Goal: Information Seeking & Learning: Learn about a topic

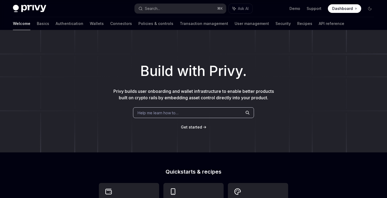
click at [257, 136] on div "Build with Privy. Privy builds user onboarding and wallet infrastructure to ena…" at bounding box center [193, 91] width 387 height 122
click at [90, 26] on link "Wallets" at bounding box center [97, 23] width 14 height 13
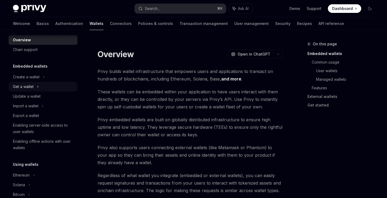
scroll to position [7, 0]
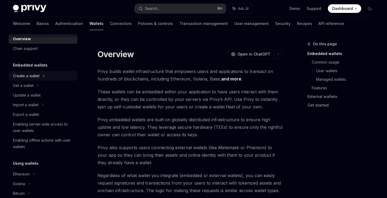
click at [43, 75] on icon at bounding box center [44, 76] width 2 height 6
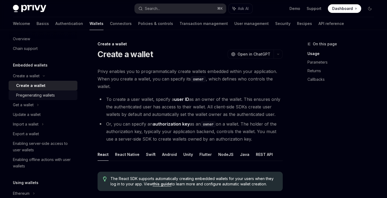
click at [48, 92] on link "Pregenerating wallets" at bounding box center [43, 95] width 69 height 10
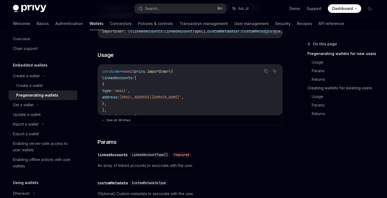
scroll to position [160, 0]
click at [111, 122] on button "See all 38 lines" at bounding box center [190, 120] width 178 height 8
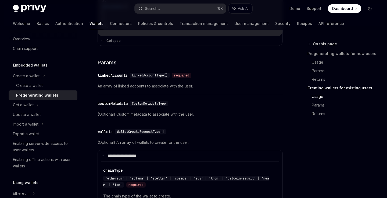
scroll to position [294, 0]
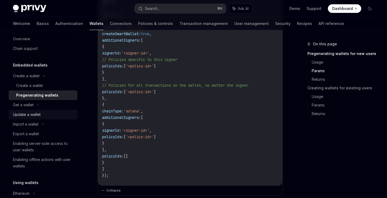
click at [41, 116] on div "Update a wallet" at bounding box center [43, 114] width 61 height 6
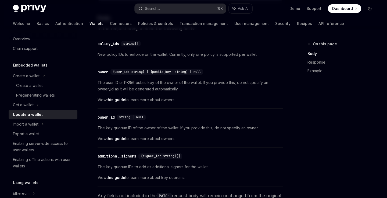
scroll to position [164, 0]
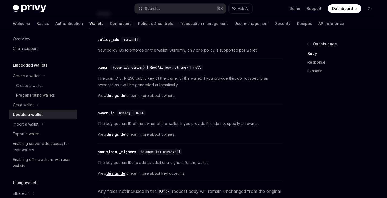
click at [122, 137] on link "this guide" at bounding box center [115, 134] width 19 height 5
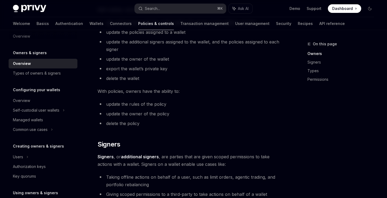
scroll to position [209, 0]
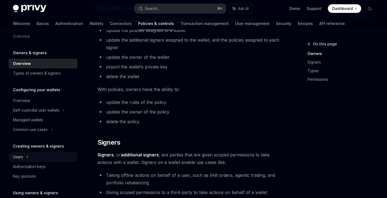
click at [24, 155] on div "Users" at bounding box center [43, 157] width 69 height 10
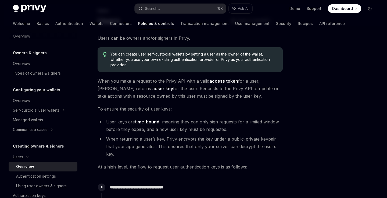
scroll to position [35, 0]
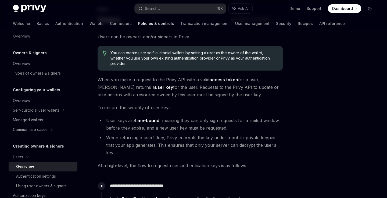
click at [303, 146] on div at bounding box center [337, 119] width 82 height 157
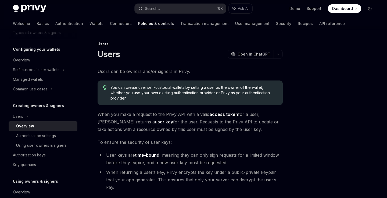
scroll to position [49, 0]
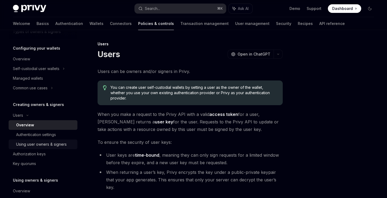
click at [59, 146] on div "Using user owners & signers" at bounding box center [41, 144] width 50 height 6
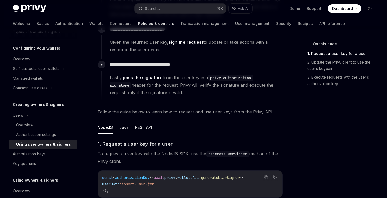
scroll to position [114, 0]
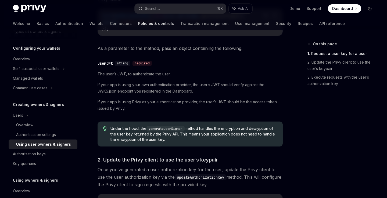
scroll to position [275, 0]
click at [42, 124] on div "Overview" at bounding box center [45, 125] width 58 height 6
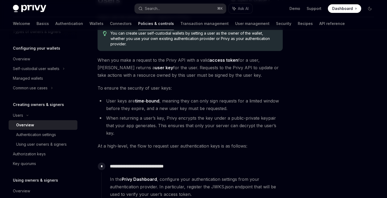
scroll to position [65, 0]
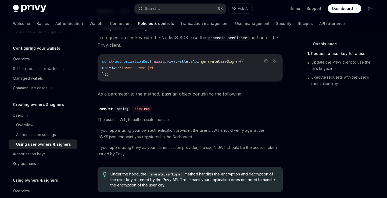
scroll to position [229, 0]
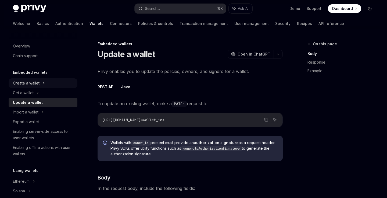
click at [58, 80] on div "Create a wallet" at bounding box center [43, 83] width 69 height 10
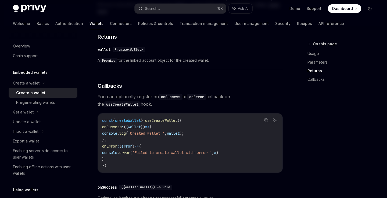
scroll to position [362, 0]
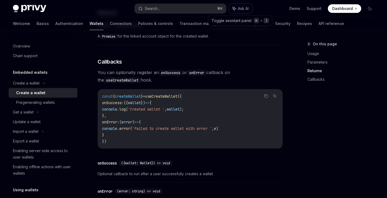
click at [246, 6] on span "Ask AI" at bounding box center [243, 8] width 11 height 5
type textarea "*"
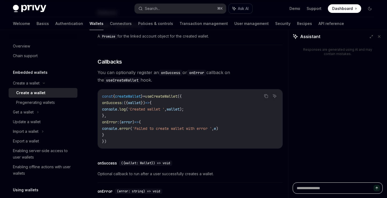
type textarea "*"
type textarea "**"
type textarea "*"
type textarea "***"
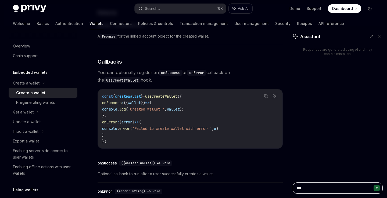
type textarea "*"
type textarea "***"
type textarea "*"
type textarea "*****"
type textarea "*"
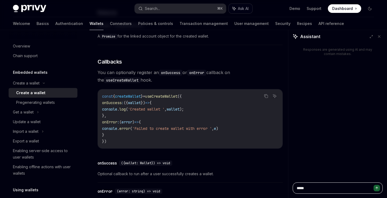
type textarea "******"
type textarea "*"
type textarea "******"
type textarea "*"
type textarea "********"
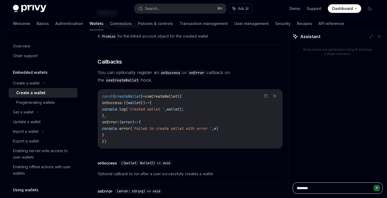
type textarea "*"
type textarea "*********"
type textarea "*"
type textarea "**********"
type textarea "*"
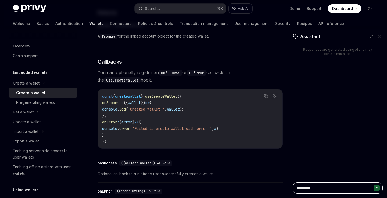
type textarea "**********"
type textarea "*"
type textarea "**********"
type textarea "*"
type textarea "**********"
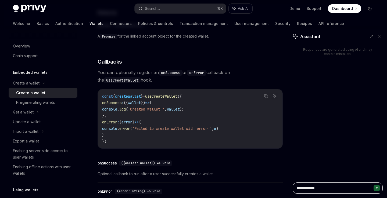
type textarea "*"
type textarea "**********"
type textarea "*"
type textarea "**********"
type textarea "*"
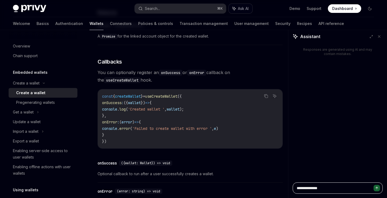
type textarea "**********"
type textarea "*"
type textarea "**********"
type textarea "*"
type textarea "**********"
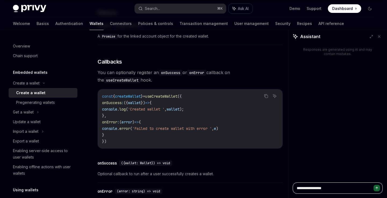
type textarea "*"
type textarea "**********"
type textarea "*"
type textarea "**********"
type textarea "*"
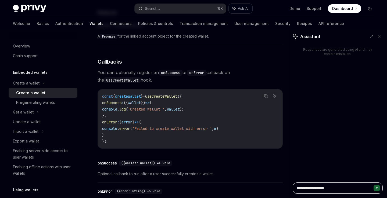
type textarea "**********"
type textarea "*"
type textarea "**********"
type textarea "*"
type textarea "**********"
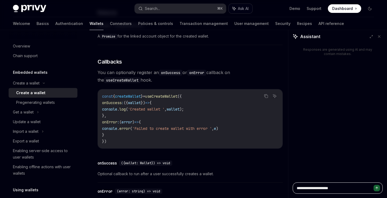
type textarea "*"
type textarea "**********"
type textarea "*"
type textarea "**********"
type textarea "*"
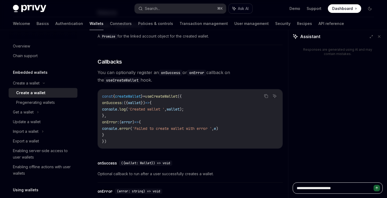
type textarea "**********"
type textarea "*"
type textarea "**********"
type textarea "*"
type textarea "**********"
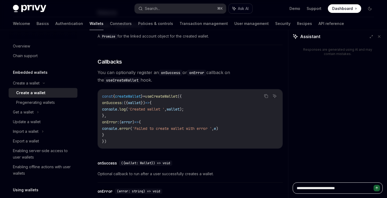
type textarea "*"
type textarea "**********"
type textarea "*"
type textarea "**********"
type textarea "*"
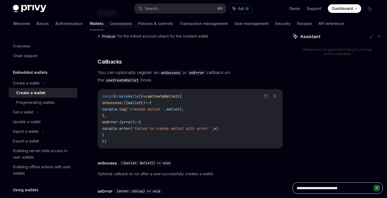
type textarea "**********"
type textarea "*"
type textarea "**********"
type textarea "*"
type textarea "**********"
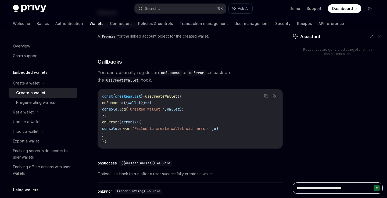
type textarea "*"
type textarea "**********"
type textarea "*"
type textarea "**********"
type textarea "*"
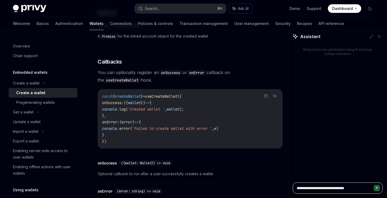
type textarea "**********"
type textarea "*"
type textarea "**********"
type textarea "*"
type textarea "**********"
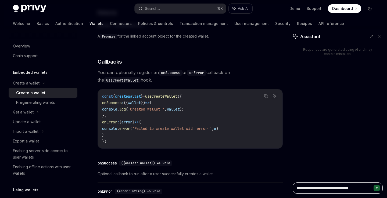
type textarea "*"
type textarea "**********"
type textarea "*"
type textarea "**********"
type textarea "*"
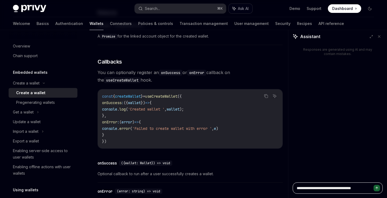
type textarea "**********"
type textarea "*"
type textarea "**********"
type textarea "*"
type textarea "**********"
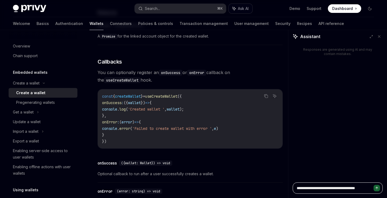
type textarea "*"
type textarea "**********"
type textarea "*"
type textarea "**********"
type textarea "*"
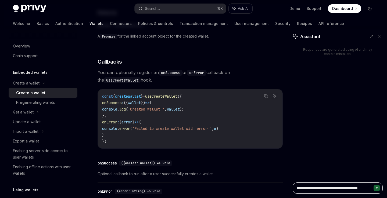
type textarea "**********"
type textarea "*"
type textarea "**********"
type textarea "*"
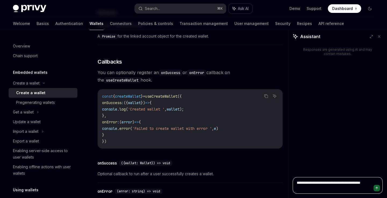
type textarea "**********"
type textarea "*"
type textarea "**********"
type textarea "*"
type textarea "**********"
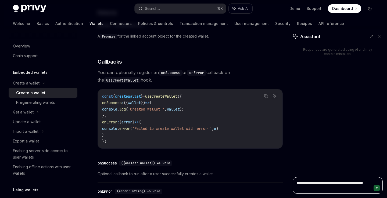
type textarea "*"
type textarea "**********"
type textarea "*"
type textarea "**********"
type textarea "*"
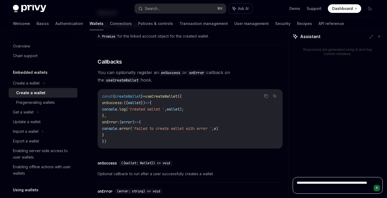
type textarea "**********"
type textarea "*"
type textarea "**********"
type textarea "*"
type textarea "**********"
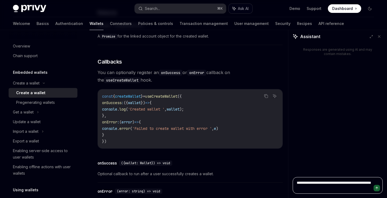
type textarea "*"
type textarea "**********"
type textarea "*"
type textarea "**********"
type textarea "*"
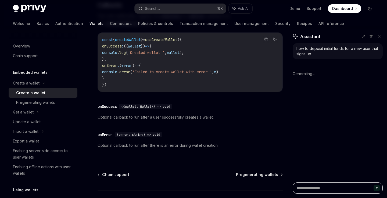
scroll to position [458, 0]
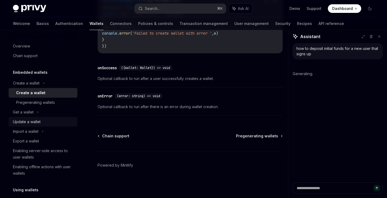
click at [40, 125] on link "Update a wallet" at bounding box center [43, 122] width 69 height 10
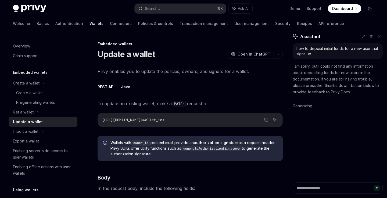
click at [132, 88] on ul "REST API Java" at bounding box center [189, 87] width 185 height 13
click at [128, 87] on button "Java" at bounding box center [125, 87] width 9 height 13
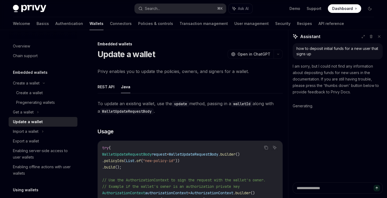
click at [112, 88] on button "REST API" at bounding box center [105, 87] width 17 height 13
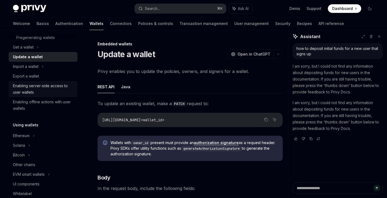
scroll to position [100, 0]
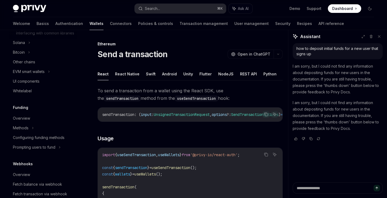
scroll to position [271, 0]
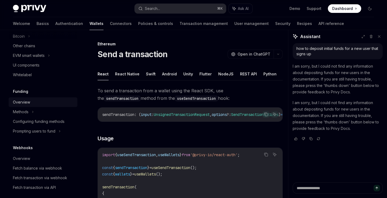
click at [33, 106] on div "Overview" at bounding box center [43, 102] width 61 height 6
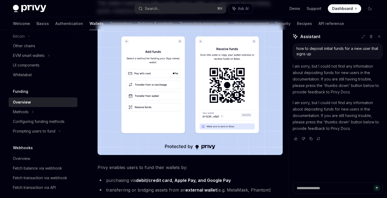
scroll to position [217, 0]
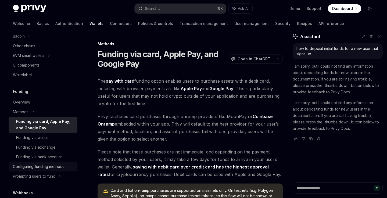
click at [58, 170] on div "Configuring funding methods" at bounding box center [39, 166] width 52 height 6
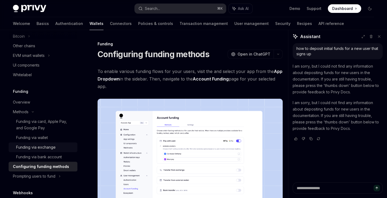
click at [57, 151] on div "Funding via exchange" at bounding box center [45, 147] width 58 height 6
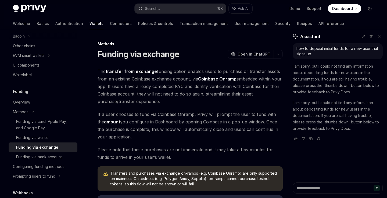
type textarea "*"
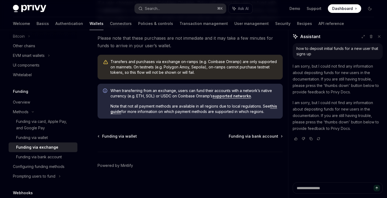
click at [187, 0] on div "Privy Docs home page Search... ⌘ K Ask AI Demo Support Dashboard Dashboard Sear…" at bounding box center [193, 8] width 361 height 17
click at [187, 2] on div "Privy Docs home page Search... ⌘ K Ask AI Demo Support Dashboard Dashboard Sear…" at bounding box center [193, 8] width 361 height 17
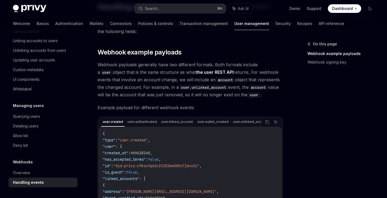
scroll to position [49, 0]
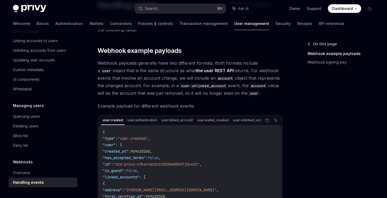
click at [317, 110] on div "On this page Webhook example payloads Webhook signing key" at bounding box center [337, 119] width 82 height 157
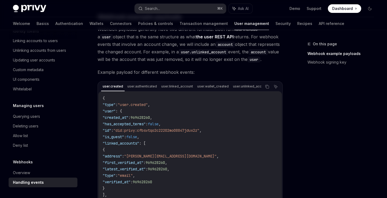
scroll to position [84, 0]
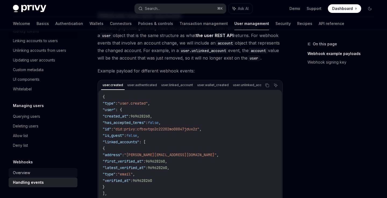
click at [41, 169] on link "Overview" at bounding box center [43, 173] width 69 height 10
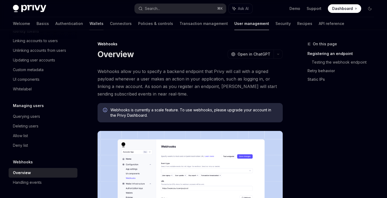
click at [89, 25] on link "Wallets" at bounding box center [96, 23] width 14 height 13
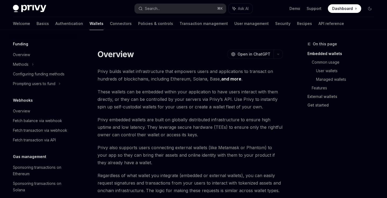
scroll to position [266, 0]
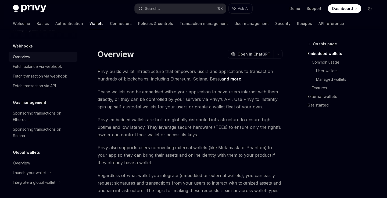
click at [57, 59] on div "Overview" at bounding box center [43, 57] width 61 height 6
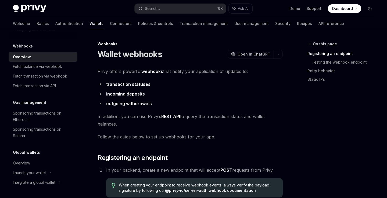
click at [218, 115] on span "In addition, you can use Privy’s REST API to query the transaction status and w…" at bounding box center [189, 120] width 185 height 15
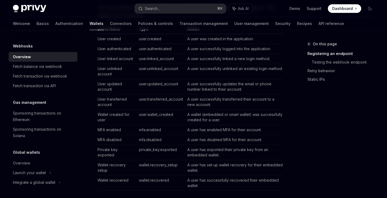
scroll to position [230, 0]
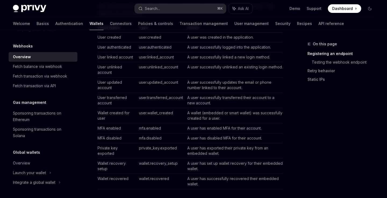
click at [156, 113] on td "user.wallet_created" at bounding box center [161, 115] width 48 height 15
copy td "wallet_created"
click at [192, 110] on td "A wallet (embedded or smart wallet) was successfully created for a user." at bounding box center [233, 115] width 97 height 15
click at [297, 129] on div "On this page Registering an endpoint Testing the webhook endpoint Retry behavio…" at bounding box center [337, 119] width 82 height 157
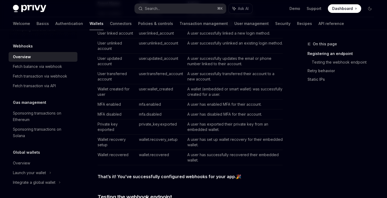
scroll to position [256, 0]
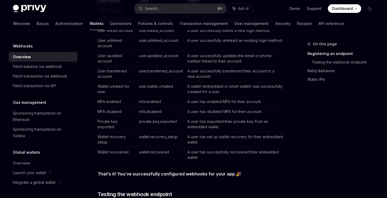
click at [286, 129] on div "On this page Registering an endpoint Testing the webhook endpoint Retry behavio…" at bounding box center [193, 164] width 369 height 781
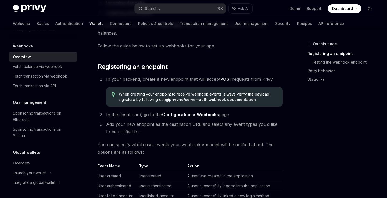
scroll to position [82, 0]
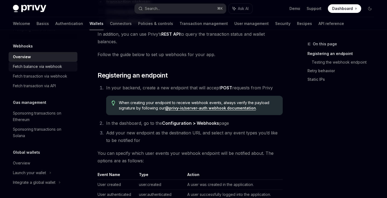
click at [65, 68] on div "Fetch balance via webhook" at bounding box center [43, 66] width 61 height 6
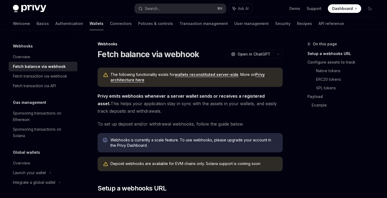
click at [226, 114] on span "Privy emits webhooks whenever a server wallet sends or receives a registered as…" at bounding box center [189, 103] width 185 height 23
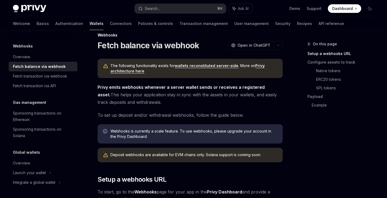
scroll to position [19, 0]
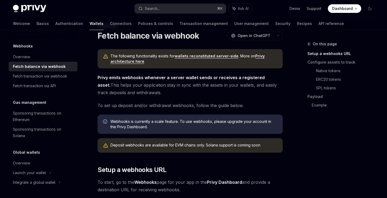
click at [311, 134] on div "On this page Setup a webhooks URL Configure assets to track Native tokens ERC20…" at bounding box center [337, 119] width 82 height 157
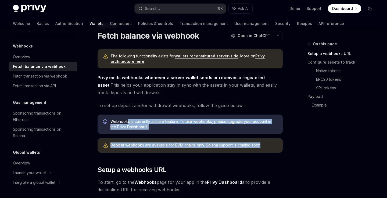
drag, startPoint x: 270, startPoint y: 146, endPoint x: 127, endPoint y: 122, distance: 145.4
click at [127, 122] on span "Webhooks is currently a scale feature. To use webhooks, please upgrade your acc…" at bounding box center [193, 124] width 167 height 11
drag, startPoint x: 264, startPoint y: 146, endPoint x: 109, endPoint y: 121, distance: 156.2
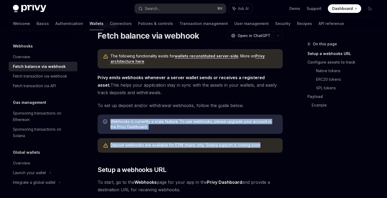
copy div "Webhooks is currently a scale feature. To use webhooks, please upgrade your acc…"
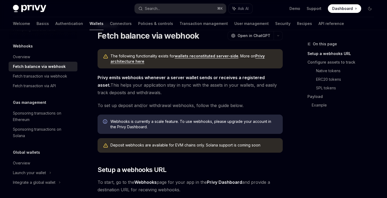
click at [232, 96] on span "Privy emits webhooks whenever a server wallet sends or receives a registered as…" at bounding box center [189, 85] width 185 height 23
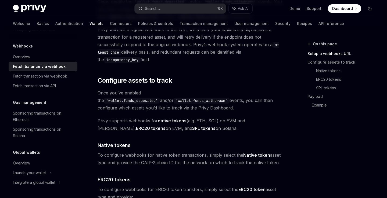
scroll to position [223, 0]
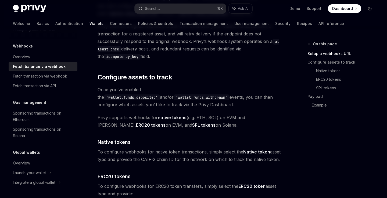
click at [301, 141] on div "On this page Setup a webhooks URL Configure assets to track Native tokens ERC20…" at bounding box center [337, 119] width 82 height 157
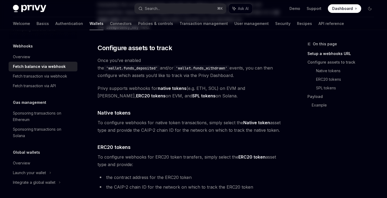
scroll to position [0, 0]
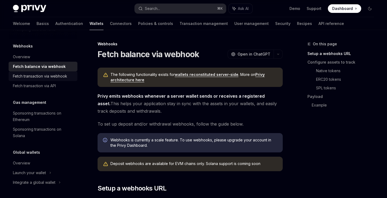
click at [51, 74] on div "Fetch transaction via webhook" at bounding box center [40, 76] width 54 height 6
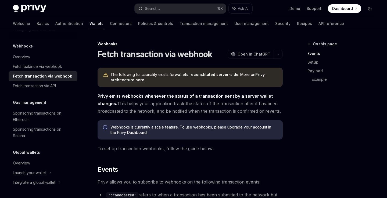
click at [193, 73] on link "wallets reconstituted server-side" at bounding box center [206, 74] width 64 height 5
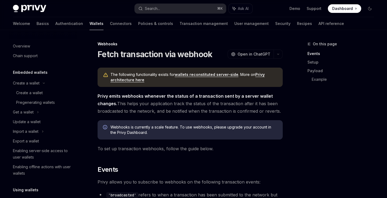
scroll to position [248, 0]
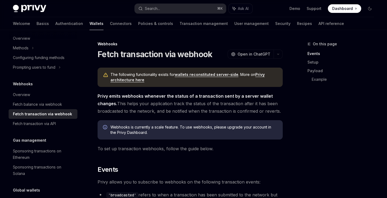
click at [260, 73] on link "Privy architecture here" at bounding box center [187, 77] width 154 height 10
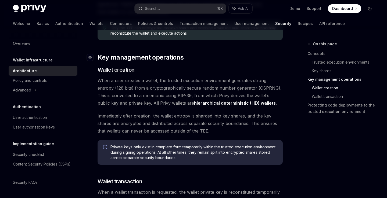
scroll to position [622, 0]
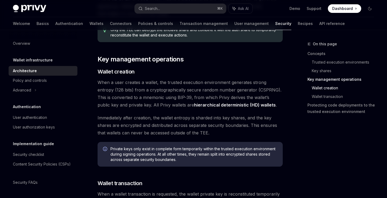
click at [293, 121] on div "On this page Concepts Trusted execution environments Key shares Key management …" at bounding box center [193, 66] width 369 height 1317
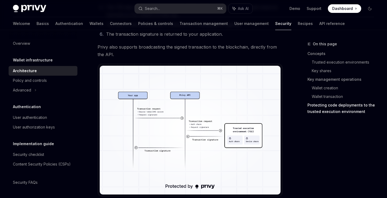
scroll to position [1149, 0]
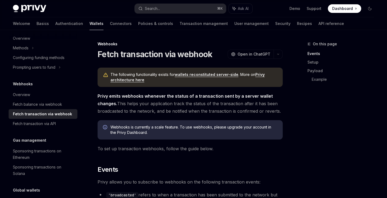
click at [190, 74] on link "wallets reconstituted server-side" at bounding box center [206, 74] width 64 height 5
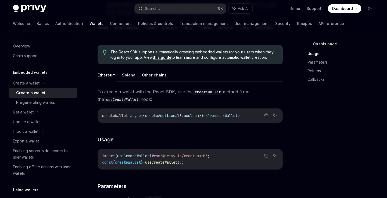
scroll to position [126, 0]
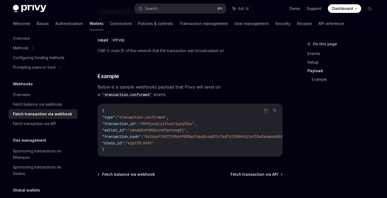
scroll to position [576, 0]
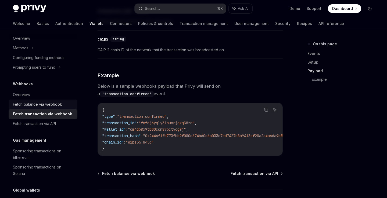
click at [62, 105] on div "Fetch balance via webhook" at bounding box center [43, 104] width 61 height 6
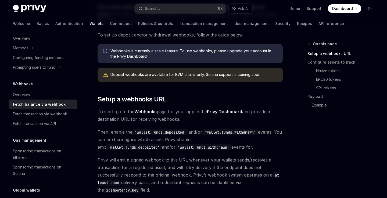
scroll to position [106, 0]
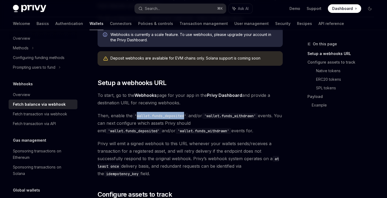
drag, startPoint x: 137, startPoint y: 116, endPoint x: 186, endPoint y: 115, distance: 48.9
click at [186, 115] on code "'wallet.funds_deposited'" at bounding box center [160, 116] width 56 height 6
copy code "wallet.funds_deposited"
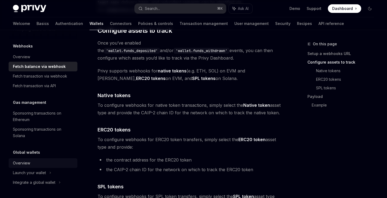
scroll to position [225, 0]
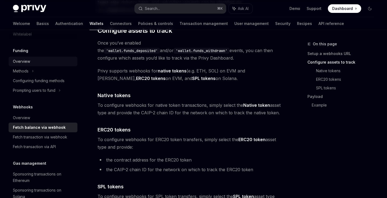
click at [44, 61] on div "Overview" at bounding box center [43, 61] width 61 height 6
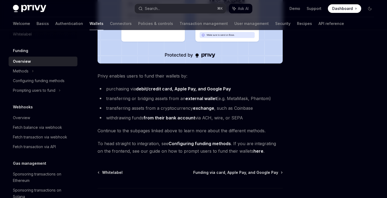
scroll to position [181, 0]
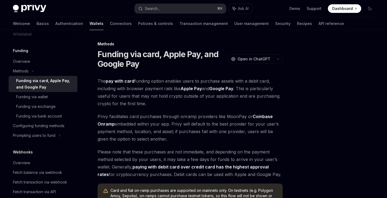
click at [44, 82] on div "Funding via card, Apple Pay, and Google Pay" at bounding box center [45, 84] width 58 height 13
click at [278, 105] on span "The pay with card funding option enables users to purchase assets with a debit …" at bounding box center [189, 92] width 185 height 30
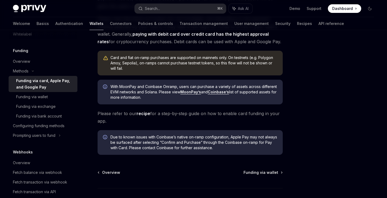
scroll to position [133, 0]
click at [299, 74] on div at bounding box center [337, 119] width 82 height 157
click at [198, 136] on span "Due to known issues with Coinbase’s native on-ramp configuration, Apple Pay may…" at bounding box center [193, 142] width 167 height 16
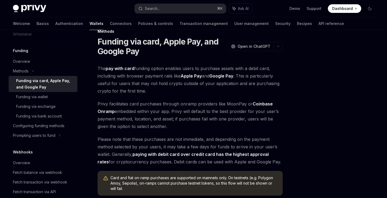
scroll to position [13, 0]
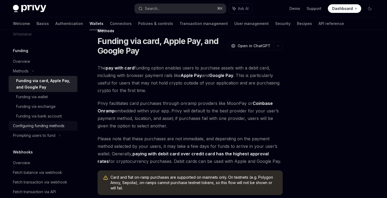
click at [60, 128] on div "Configuring funding methods" at bounding box center [39, 126] width 52 height 6
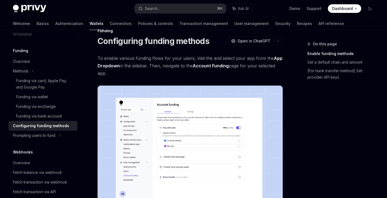
click at [257, 108] on img at bounding box center [189, 152] width 185 height 132
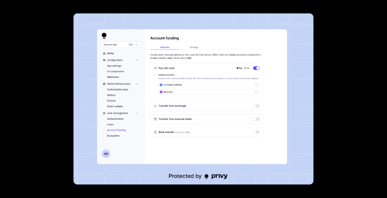
click at [352, 89] on div at bounding box center [193, 99] width 387 height 198
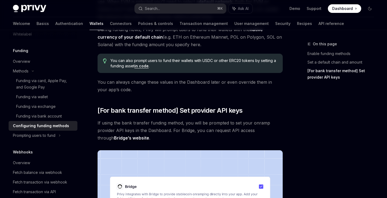
scroll to position [379, 0]
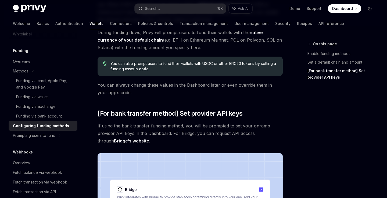
click at [142, 70] on link "in code" at bounding box center [141, 69] width 14 height 5
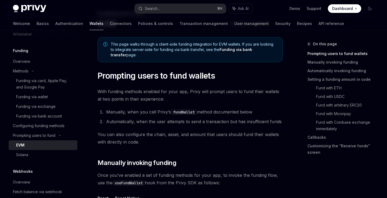
scroll to position [42, 0]
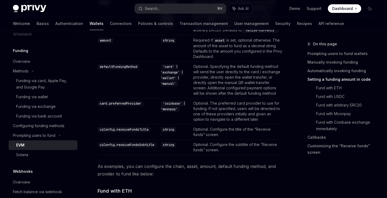
scroll to position [597, 0]
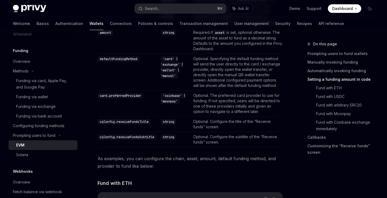
click at [264, 117] on td "Optional. The preferred card provider to use for funding. If not specified, use…" at bounding box center [237, 103] width 92 height 26
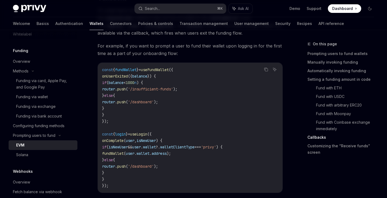
scroll to position [1265, 0]
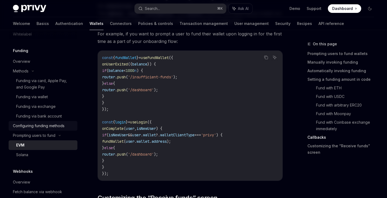
click at [62, 128] on div "Configuring funding methods" at bounding box center [39, 126] width 52 height 6
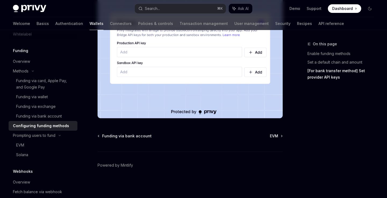
scroll to position [504, 0]
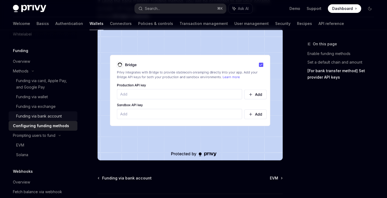
click at [53, 112] on link "Funding via bank account" at bounding box center [43, 116] width 69 height 10
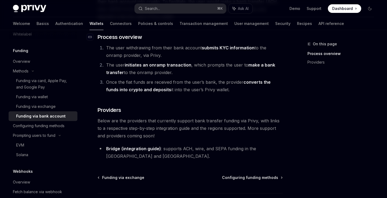
scroll to position [102, 0]
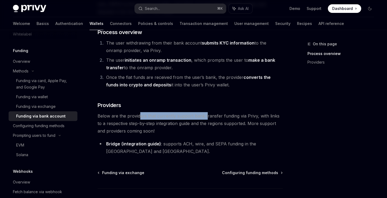
drag, startPoint x: 139, startPoint y: 117, endPoint x: 219, endPoint y: 117, distance: 80.0
click at [219, 117] on span "Below are the providers that currently support bank transfer funding via Privy,…" at bounding box center [189, 123] width 185 height 23
click at [226, 141] on li "Bridge (integration guide) : supports ACH, wire, and SEPA funding in the US and…" at bounding box center [189, 147] width 185 height 15
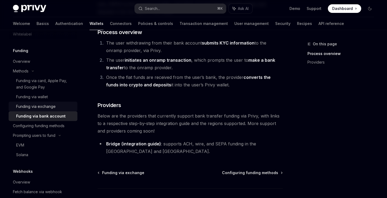
click at [33, 110] on link "Funding via exchange" at bounding box center [43, 107] width 69 height 10
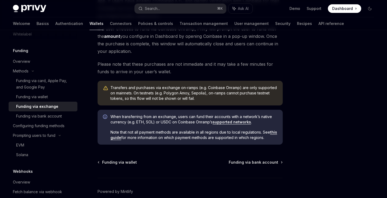
scroll to position [87, 0]
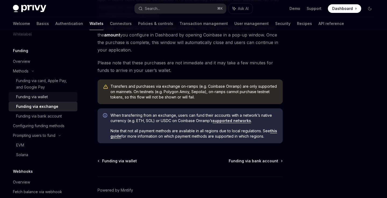
click at [61, 96] on div "Funding via wallet" at bounding box center [45, 97] width 58 height 6
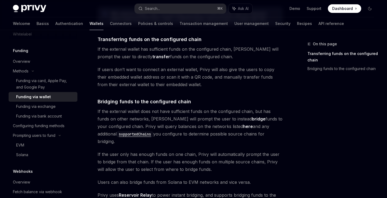
scroll to position [105, 0]
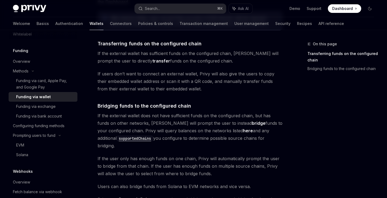
click at [307, 109] on div "On this page Transferring funds on the configured chain Bridging funds to the c…" at bounding box center [337, 119] width 82 height 157
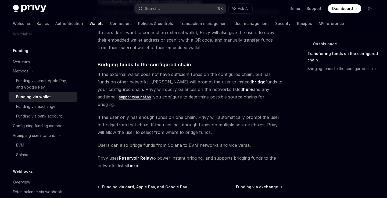
scroll to position [147, 0]
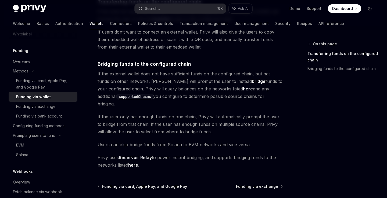
click at [140, 155] on link "Reservoir Relay" at bounding box center [135, 158] width 33 height 6
click at [118, 60] on div "The transfer from wallets funding option enables users to transfer or bridge fu…" at bounding box center [189, 45] width 185 height 248
click at [100, 63] on span "Bridging funds to the configured chain" at bounding box center [143, 63] width 93 height 7
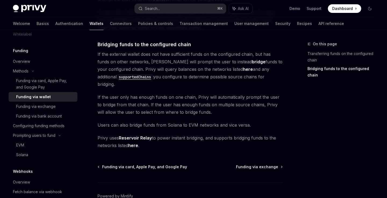
click at [126, 135] on link "Reservoir Relay" at bounding box center [135, 138] width 33 height 6
click at [181, 74] on span "If the external wallet does not have sufficient funds on the configured chain, …" at bounding box center [189, 69] width 185 height 38
click at [189, 96] on span "If the user only has enough funds on one chain, Privy will automatically prompt…" at bounding box center [189, 104] width 185 height 23
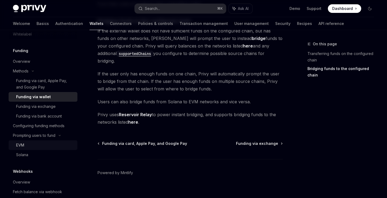
click at [28, 146] on div "EVM" at bounding box center [45, 145] width 58 height 6
type textarea "*"
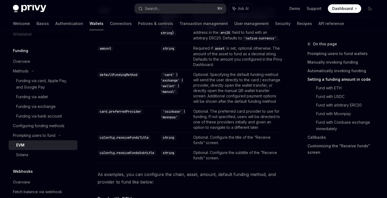
scroll to position [579, 0]
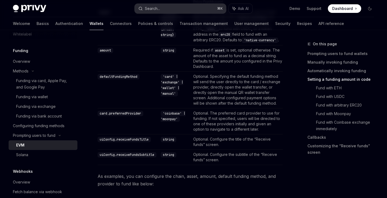
click at [202, 8] on button "Search... ⌘ K" at bounding box center [179, 9] width 91 height 10
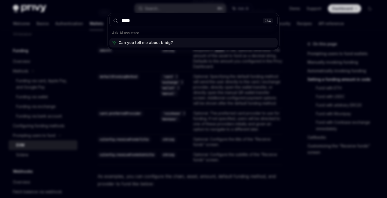
type input "******"
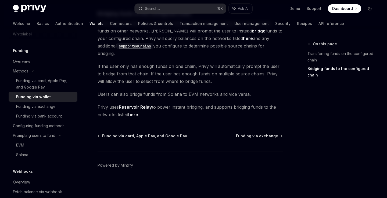
scroll to position [166, 0]
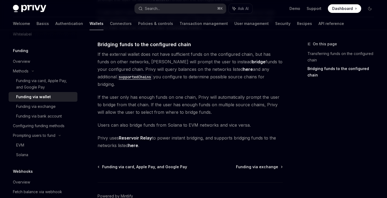
click at [252, 62] on strong "bridge" at bounding box center [259, 61] width 14 height 5
click at [243, 71] on link "here" at bounding box center [248, 70] width 10 height 6
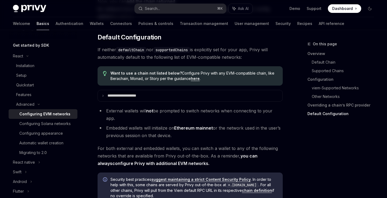
click at [140, 61] on span "If neither defaultChain nor supportedChains is explicitly set for your app, Pri…" at bounding box center [189, 53] width 185 height 15
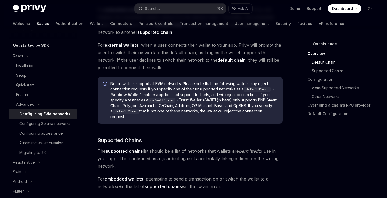
scroll to position [166, 0]
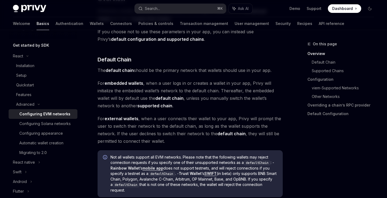
scroll to position [166, 0]
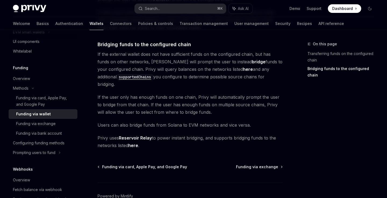
click at [174, 76] on span "If the external wallet does not have sufficient funds on the configured chain, …" at bounding box center [189, 69] width 185 height 38
click at [243, 68] on link "here" at bounding box center [248, 70] width 10 height 6
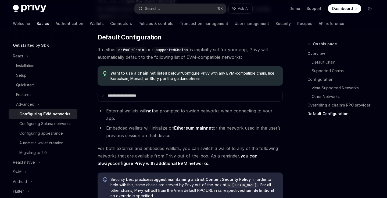
click at [186, 53] on code "supportedChains" at bounding box center [171, 50] width 37 height 6
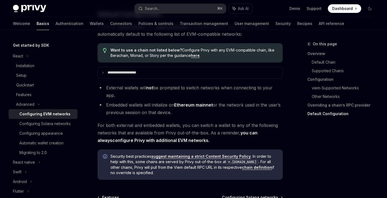
scroll to position [1398, 0]
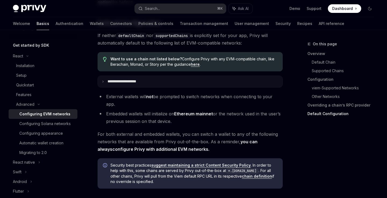
click at [105, 87] on summary "**********" at bounding box center [190, 81] width 184 height 11
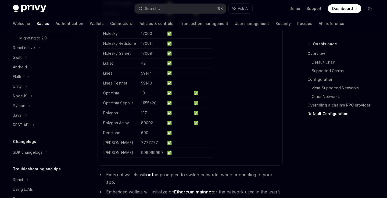
scroll to position [0, 0]
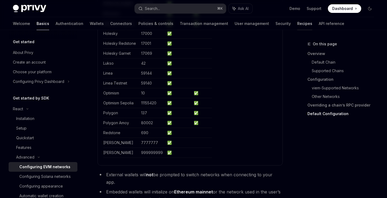
click at [297, 22] on link "Recipes" at bounding box center [304, 23] width 15 height 13
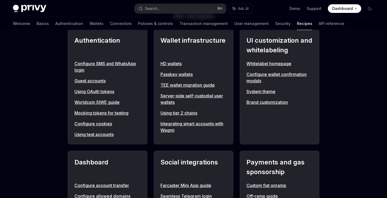
scroll to position [205, 0]
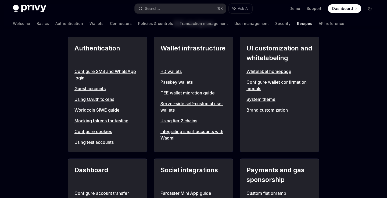
click at [206, 98] on div "HD wallets Passkey wallets TEE wallet migration guide Server-side self-custodia…" at bounding box center [193, 104] width 66 height 73
click at [205, 101] on link "Server-side self-custodial user wallets" at bounding box center [193, 106] width 66 height 13
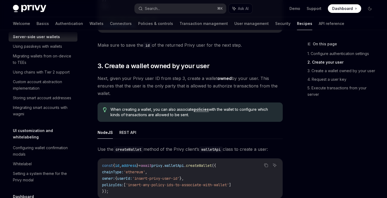
scroll to position [619, 0]
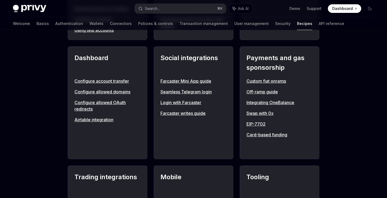
scroll to position [318, 0]
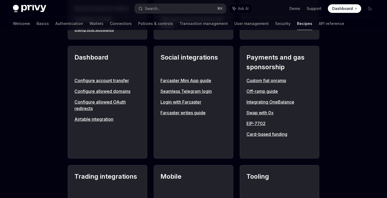
click at [277, 102] on link "Integrating OneBalance" at bounding box center [279, 102] width 66 height 6
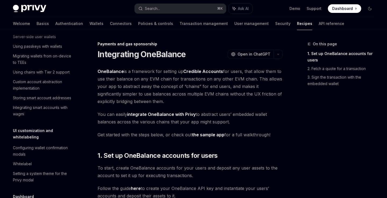
scroll to position [416, 0]
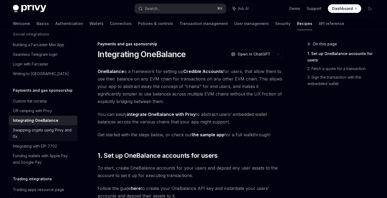
click at [31, 130] on div "Swapping crypto using Privy and 0x" at bounding box center [43, 133] width 61 height 13
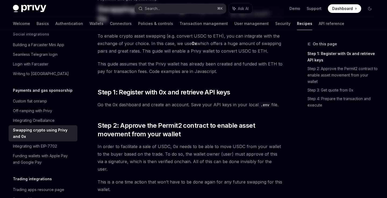
scroll to position [45, 0]
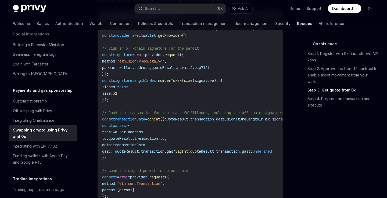
scroll to position [729, 0]
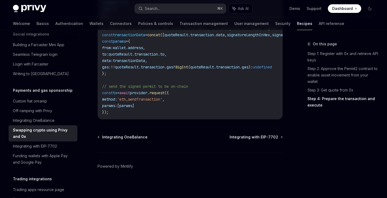
click at [305, 160] on div "On this page Step 1: Register with 0x and retrieve API keys Step 2: Approve the…" at bounding box center [337, 119] width 82 height 157
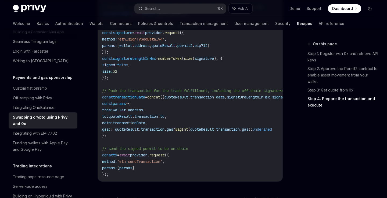
scroll to position [382, 0]
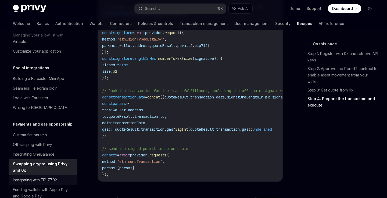
click at [60, 177] on div "Integrating with EIP-7702" at bounding box center [43, 180] width 61 height 6
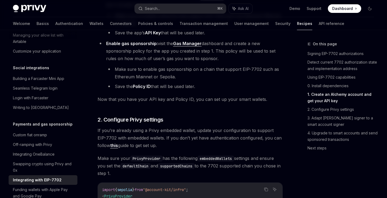
scroll to position [573, 0]
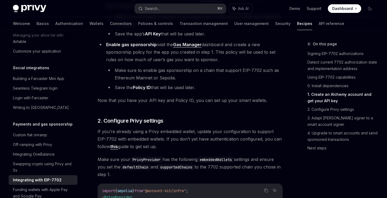
click at [185, 48] on link "Gas Manager" at bounding box center [187, 45] width 28 height 6
click at [270, 91] on li "Save the Policy ID that will be used later." at bounding box center [194, 88] width 176 height 8
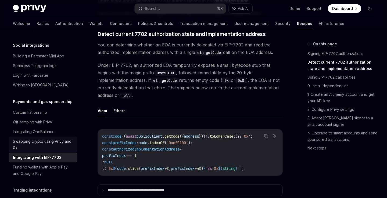
scroll to position [409, 0]
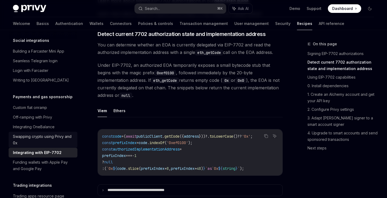
click at [59, 134] on div "Swapping crypto using Privy and 0x" at bounding box center [43, 139] width 61 height 13
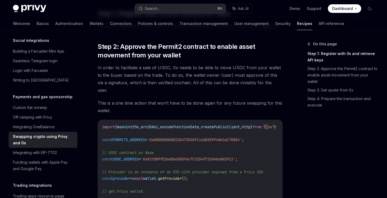
scroll to position [129, 0]
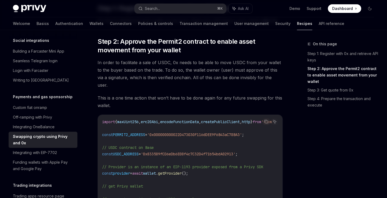
click at [305, 129] on div "On this page Step 1: Register with 0x and retrieve API keys Step 2: Approve the…" at bounding box center [337, 119] width 82 height 157
click at [316, 163] on div "On this page Step 1: Register with 0x and retrieve API keys Step 2: Approve the…" at bounding box center [337, 119] width 82 height 157
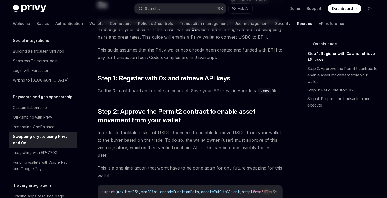
scroll to position [0, 0]
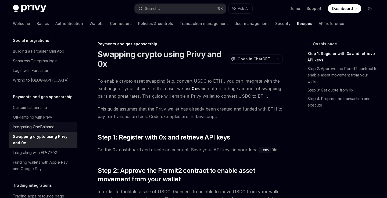
click at [56, 124] on div "Integrating OneBalance" at bounding box center [43, 127] width 61 height 6
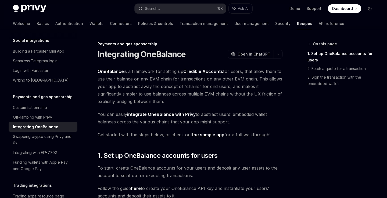
type textarea "*"
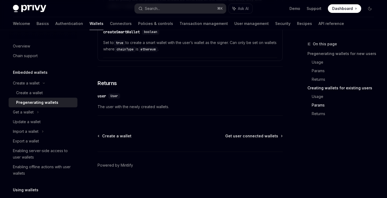
scroll to position [1041, 0]
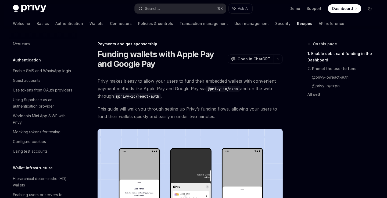
scroll to position [454, 0]
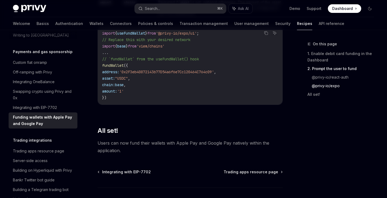
scroll to position [764, 0]
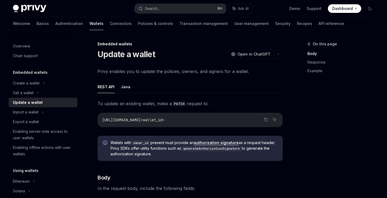
type textarea "*"
click at [329, 9] on span at bounding box center [344, 8] width 33 height 9
click at [172, 11] on button "Search... ⌘ K" at bounding box center [179, 9] width 91 height 10
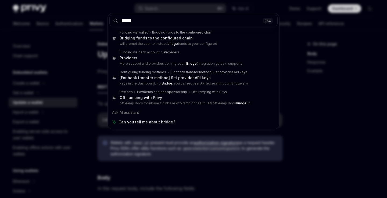
type input "******"
click at [58, 101] on div "****** ESC Funding via wallet Bridging funds to the configured chain Bridging f…" at bounding box center [193, 99] width 387 height 198
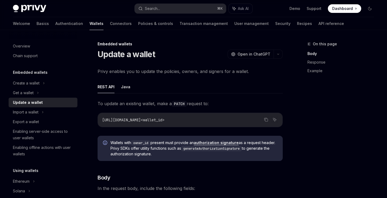
scroll to position [3, 0]
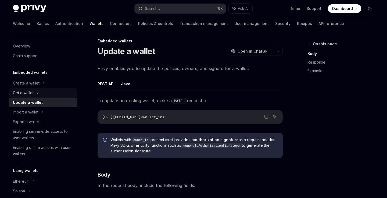
click at [46, 93] on div "Get a wallet" at bounding box center [43, 93] width 69 height 10
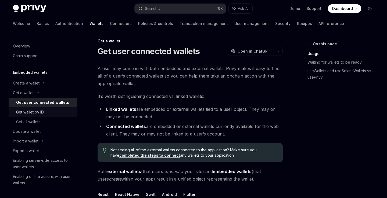
scroll to position [10, 0]
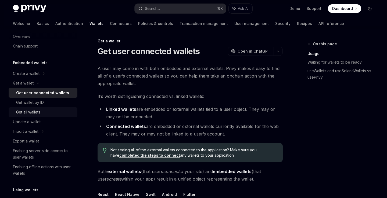
click at [44, 112] on div "Get all wallets" at bounding box center [45, 112] width 58 height 6
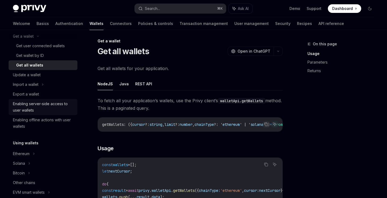
scroll to position [66, 0]
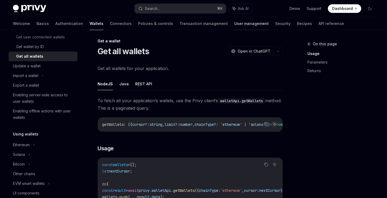
click at [234, 26] on link "User management" at bounding box center [251, 23] width 34 height 13
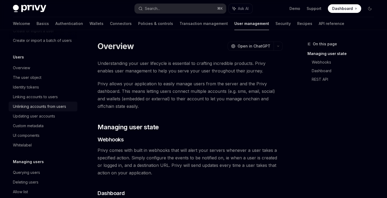
scroll to position [49, 0]
click at [38, 76] on div "The user object" at bounding box center [27, 78] width 28 height 6
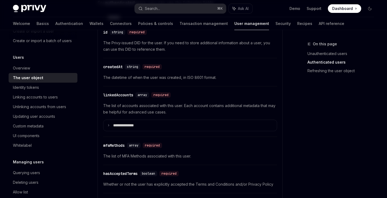
scroll to position [239, 0]
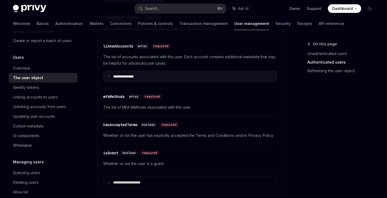
click at [129, 71] on summary "**********" at bounding box center [189, 76] width 173 height 11
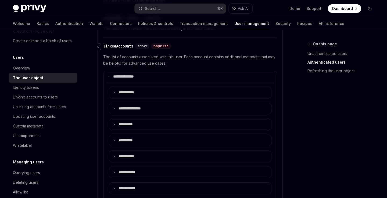
click at [99, 46] on icon "Navigate to header" at bounding box center [98, 47] width 4 height 2
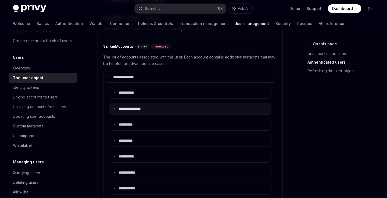
click at [149, 104] on summary "**********" at bounding box center [190, 108] width 162 height 11
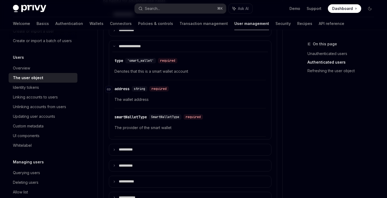
scroll to position [307, 0]
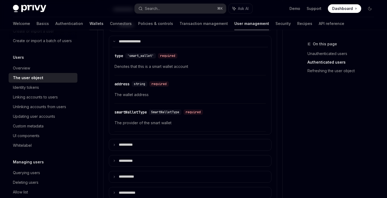
click at [89, 23] on link "Wallets" at bounding box center [96, 23] width 14 height 13
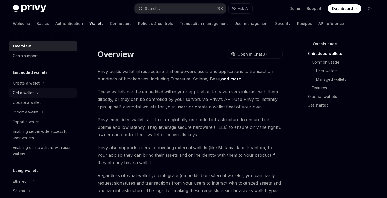
click at [37, 94] on icon at bounding box center [38, 93] width 2 height 6
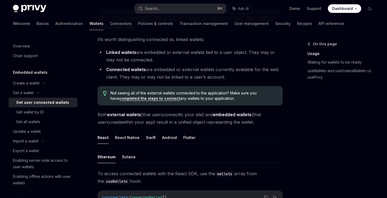
scroll to position [62, 0]
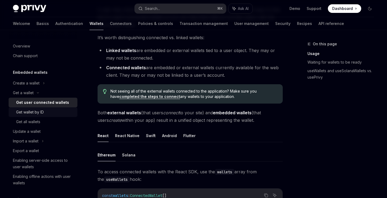
click at [39, 115] on div "Get wallet by ID" at bounding box center [30, 112] width 28 height 6
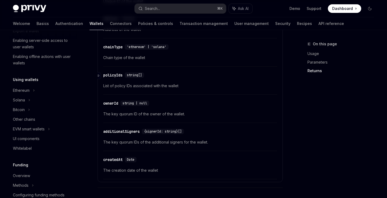
scroll to position [304, 0]
click at [118, 132] on div "additionalSigners" at bounding box center [121, 131] width 37 height 5
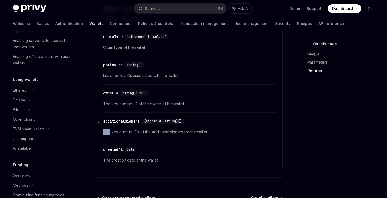
click at [118, 132] on div "​ additionalSigners {signerId: string}[] The key quorum IDs of the additional s…" at bounding box center [190, 128] width 174 height 26
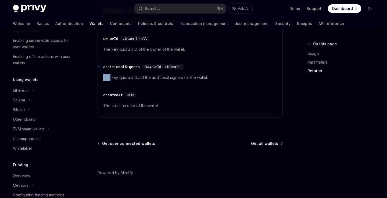
scroll to position [376, 0]
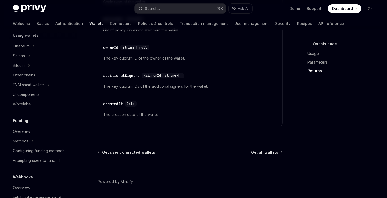
scroll to position [354, 0]
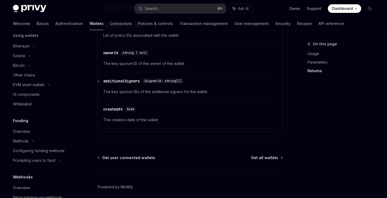
click at [129, 79] on div "additionalSigners" at bounding box center [121, 80] width 37 height 5
click at [123, 79] on div "additionalSigners" at bounding box center [121, 80] width 37 height 5
click at [139, 92] on span "The key quorum IDs of the additional signers for the wallet." at bounding box center [190, 92] width 174 height 6
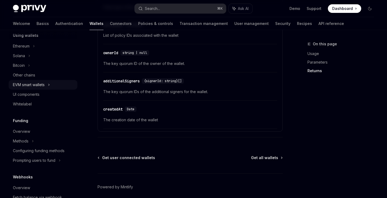
click at [41, 83] on div "EVM smart wallets" at bounding box center [29, 85] width 32 height 6
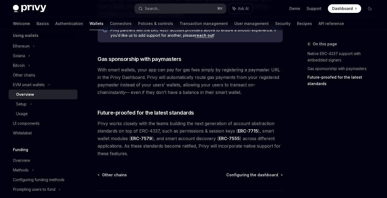
scroll to position [432, 0]
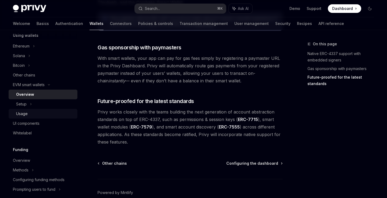
click at [40, 110] on link "Usage" at bounding box center [43, 114] width 69 height 10
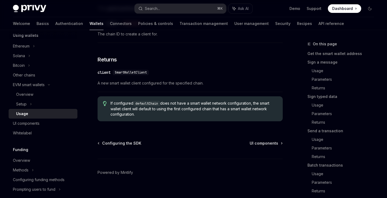
scroll to position [1721, 0]
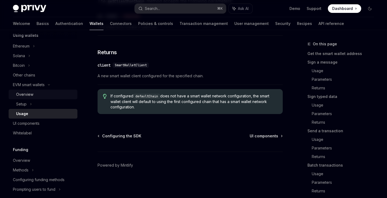
click at [44, 95] on div "Overview" at bounding box center [45, 94] width 58 height 6
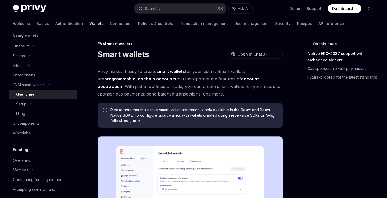
click at [210, 92] on span "Privy makes it easy to create smart wallets for your users. Smart wallets are p…" at bounding box center [189, 83] width 185 height 30
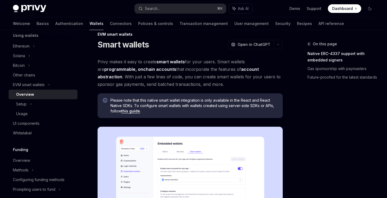
click at [338, 151] on div "On this page Native ERC-4337 support with embedded signers Gas sponsorship with…" at bounding box center [337, 119] width 82 height 157
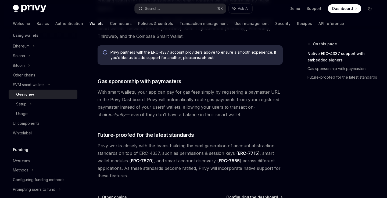
scroll to position [406, 0]
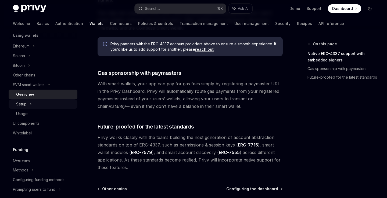
click at [51, 104] on div "Setup" at bounding box center [43, 104] width 69 height 10
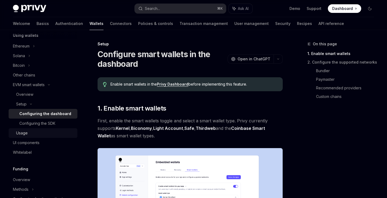
click at [36, 131] on div "Usage" at bounding box center [45, 133] width 58 height 6
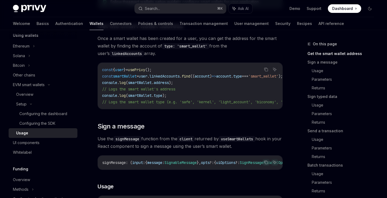
click at [122, 70] on span "user" at bounding box center [119, 69] width 9 height 5
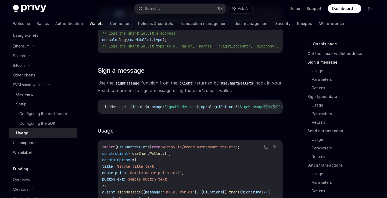
scroll to position [231, 0]
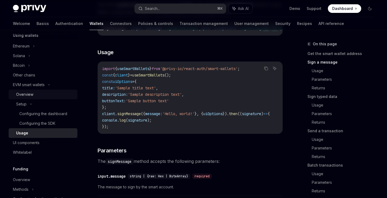
click at [46, 95] on div "Overview" at bounding box center [45, 94] width 58 height 6
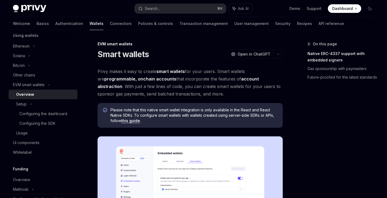
scroll to position [13, 0]
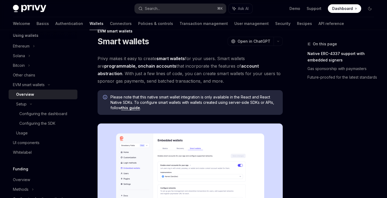
click at [312, 142] on div "On this page Native ERC-4337 support with embedded signers Gas sponsorship with…" at bounding box center [337, 119] width 82 height 157
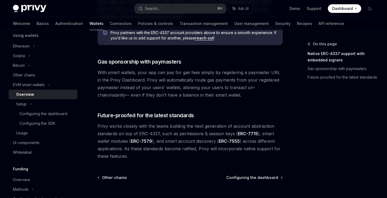
scroll to position [418, 0]
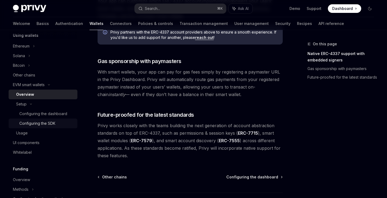
click at [38, 126] on div "Configuring the SDK" at bounding box center [37, 123] width 36 height 6
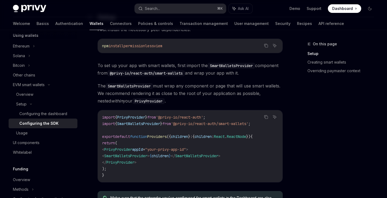
scroll to position [141, 0]
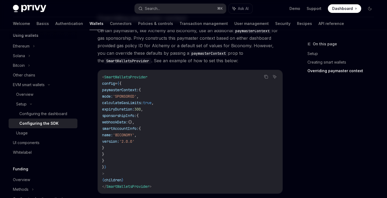
scroll to position [512, 0]
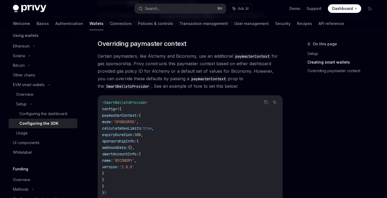
scroll to position [399, 0]
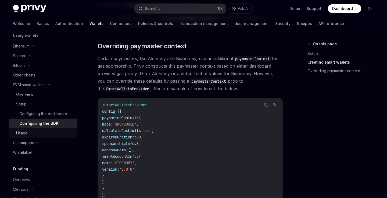
click at [41, 133] on div "Usage" at bounding box center [45, 133] width 58 height 6
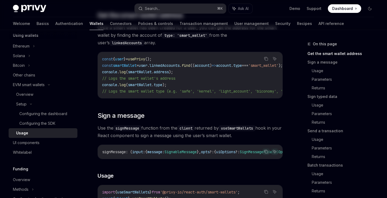
scroll to position [112, 0]
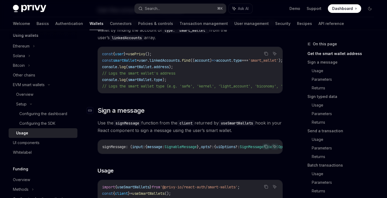
click at [198, 115] on h2 "​ Sign a message" at bounding box center [189, 110] width 185 height 9
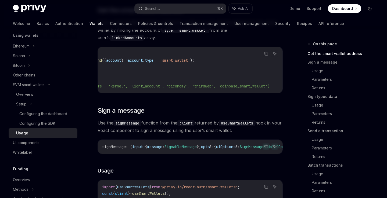
scroll to position [0, 0]
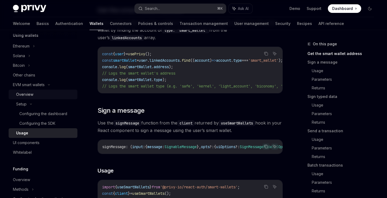
click at [49, 92] on div "Overview" at bounding box center [45, 94] width 58 height 6
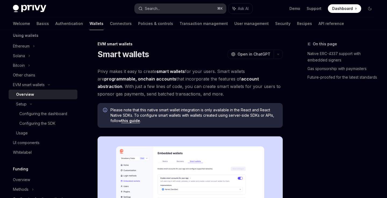
type textarea "*"
click at [181, 9] on button "Search... ⌘ K" at bounding box center [179, 9] width 91 height 10
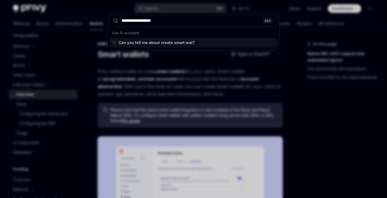
type input "**********"
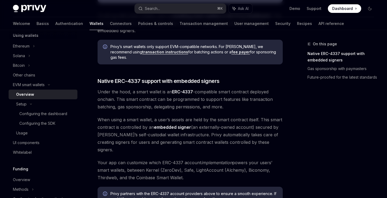
click at [282, 138] on span "When using a smart wallet, a user’s assets are held by the smart contract itsel…" at bounding box center [189, 135] width 185 height 38
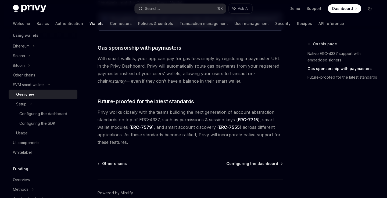
scroll to position [446, 0]
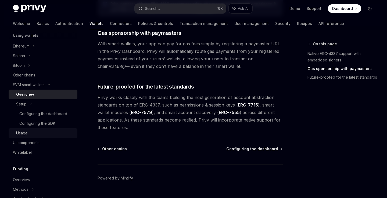
click at [42, 132] on div "Usage" at bounding box center [45, 133] width 58 height 6
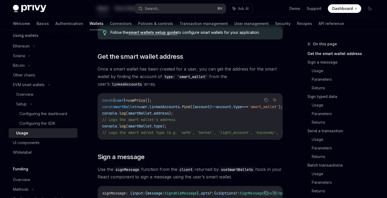
scroll to position [73, 0]
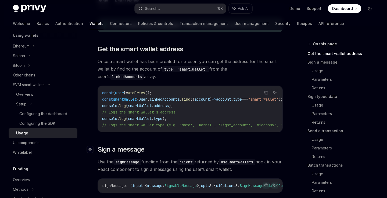
click at [221, 152] on h2 "​ Sign a message" at bounding box center [189, 149] width 185 height 9
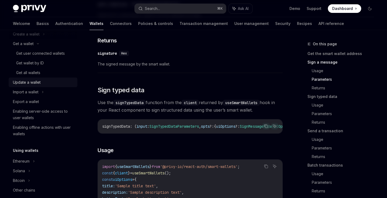
scroll to position [106, 0]
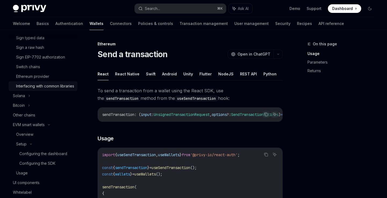
scroll to position [234, 0]
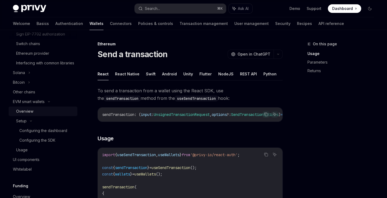
click at [39, 115] on div "Overview" at bounding box center [45, 111] width 58 height 6
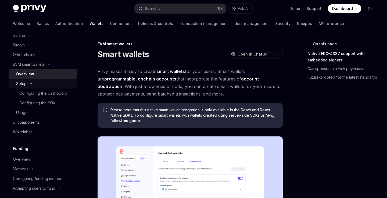
scroll to position [272, 0]
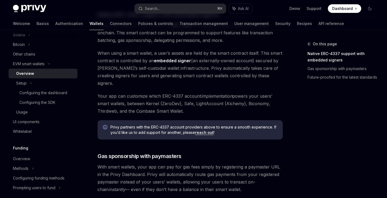
click at [312, 152] on div "On this page Native ERC-4337 support with embedded signers Gas sponsorship with…" at bounding box center [337, 119] width 82 height 157
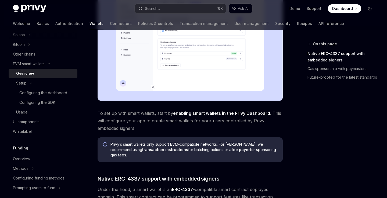
scroll to position [158, 0]
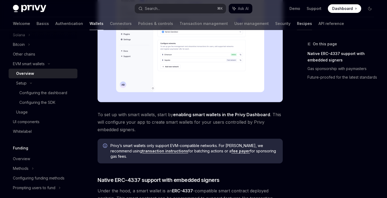
click at [297, 24] on link "Recipes" at bounding box center [304, 23] width 15 height 13
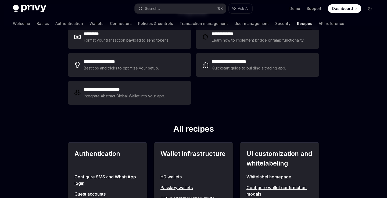
scroll to position [109, 0]
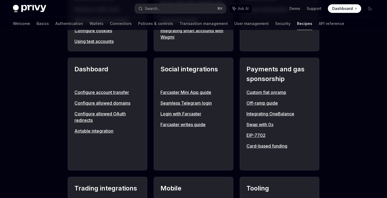
click at [345, 96] on div "**********" at bounding box center [193, 134] width 387 height 821
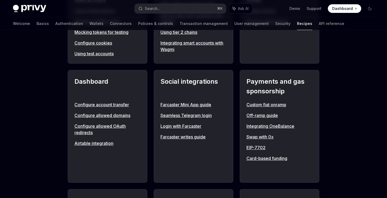
scroll to position [0, 0]
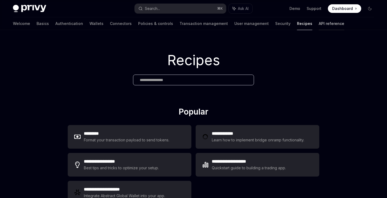
click at [318, 22] on link "API reference" at bounding box center [331, 23] width 26 height 13
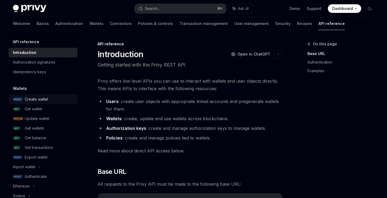
click at [43, 99] on div "Create wallet" at bounding box center [36, 99] width 23 height 6
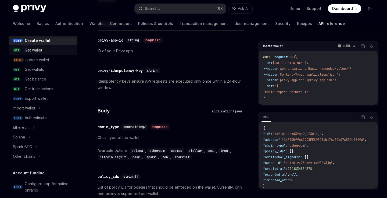
scroll to position [61, 0]
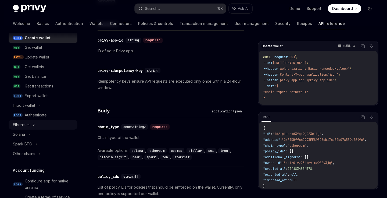
click at [34, 124] on icon at bounding box center [34, 125] width 1 height 2
type textarea "*"
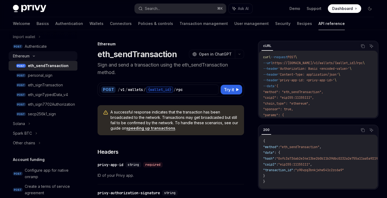
scroll to position [131, 0]
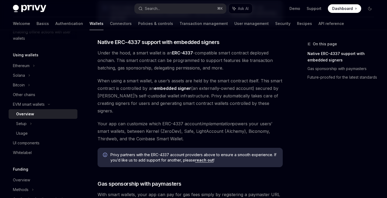
scroll to position [303, 0]
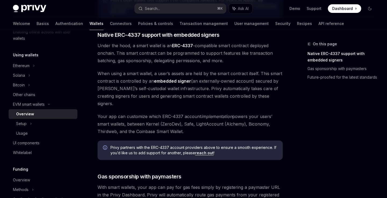
click at [303, 99] on div "On this page Native ERC-4337 support with embedded signers Gas sponsorship with…" at bounding box center [337, 119] width 82 height 157
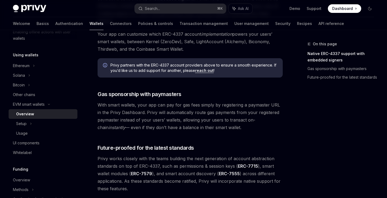
scroll to position [446, 0]
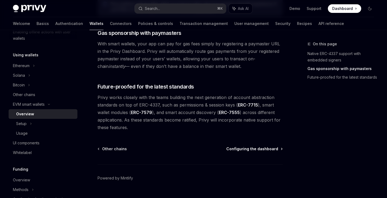
click at [255, 146] on span "Configuring the dashboard" at bounding box center [252, 148] width 52 height 5
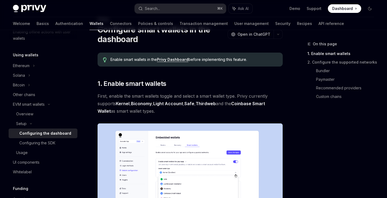
scroll to position [24, 0]
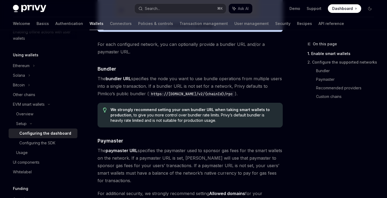
scroll to position [754, 0]
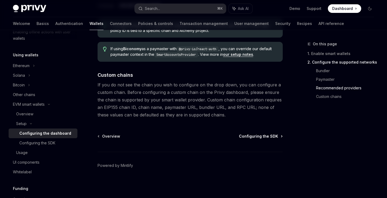
click at [273, 136] on span "Configuring the SDK" at bounding box center [258, 136] width 39 height 5
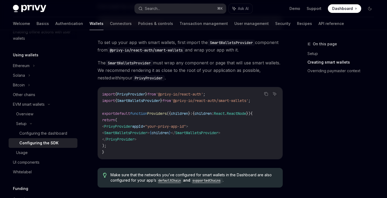
scroll to position [336, 0]
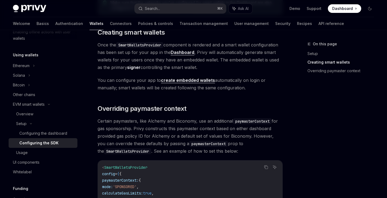
click at [191, 83] on link "create embedded wallets" at bounding box center [188, 81] width 54 height 6
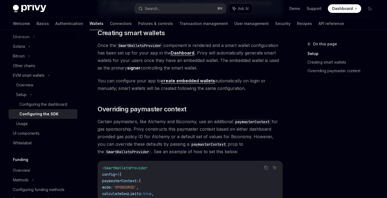
scroll to position [336, 0]
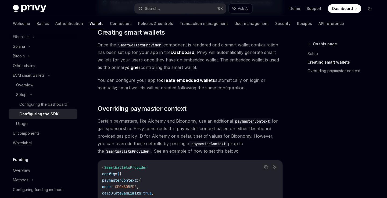
click at [187, 83] on link "create embedded wallets" at bounding box center [188, 81] width 54 height 6
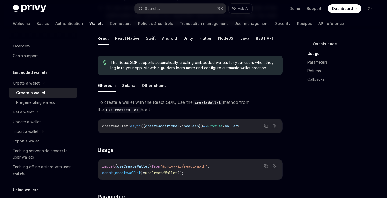
scroll to position [111, 0]
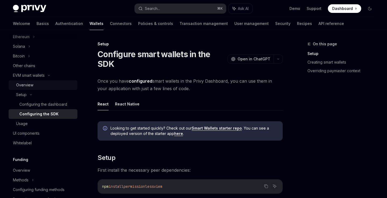
click at [38, 88] on div "Overview" at bounding box center [45, 85] width 58 height 6
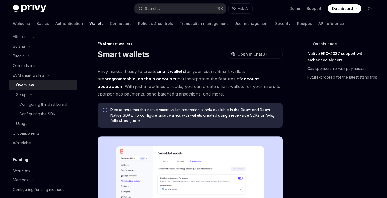
click at [159, 90] on span "Privy makes it easy to create smart wallets for your users. Smart wallets are p…" at bounding box center [189, 83] width 185 height 30
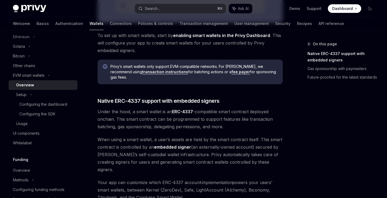
scroll to position [239, 0]
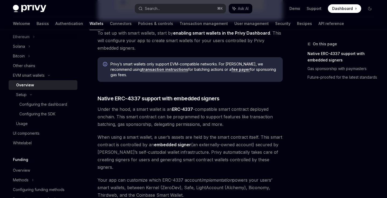
click at [191, 65] on span "Privy’s smart wallets only support EVM-compatible networks. For [PERSON_NAME], …" at bounding box center [193, 69] width 167 height 16
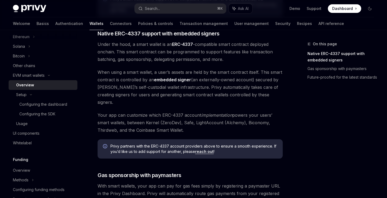
scroll to position [446, 0]
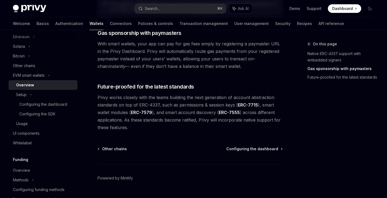
click at [191, 108] on span "Privy works closely with the teams building the next generation of account abst…" at bounding box center [189, 113] width 185 height 38
click at [190, 108] on span "Privy works closely with the teams building the next generation of account abst…" at bounding box center [189, 113] width 185 height 38
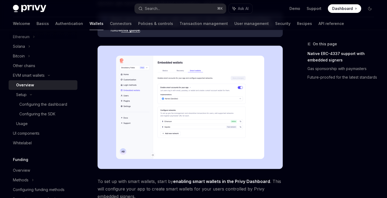
scroll to position [91, 0]
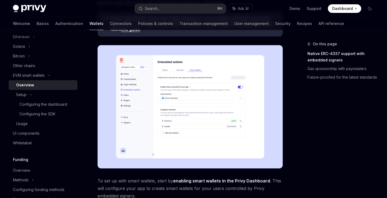
click at [330, 119] on div "On this page Native ERC-4337 support with embedded signers Gas sponsorship with…" at bounding box center [337, 119] width 82 height 157
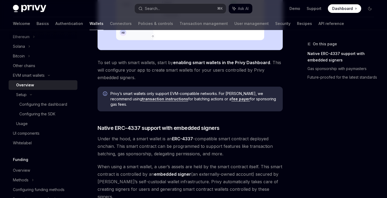
scroll to position [225, 0]
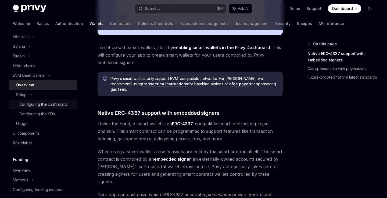
click at [59, 105] on div "Configuring the dashboard" at bounding box center [43, 104] width 48 height 6
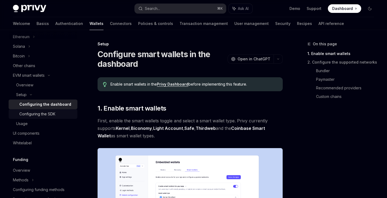
click at [58, 113] on div "Configuring the SDK" at bounding box center [46, 114] width 55 height 6
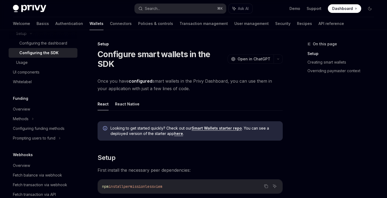
scroll to position [226, 0]
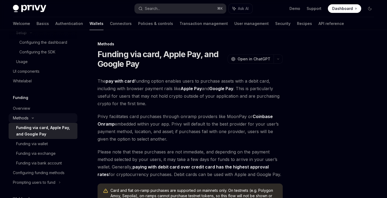
scroll to position [379, 0]
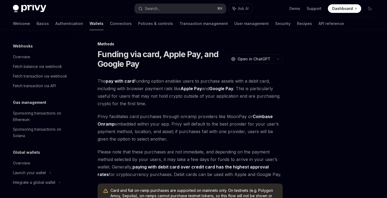
click at [50, 120] on div "Sponsoring transactions on Ethereum" at bounding box center [43, 116] width 61 height 13
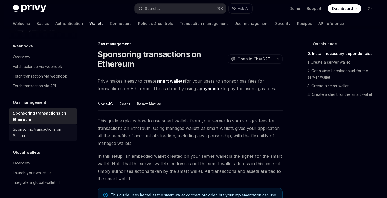
click at [47, 136] on div "Sponsoring transactions on Solana" at bounding box center [43, 132] width 61 height 13
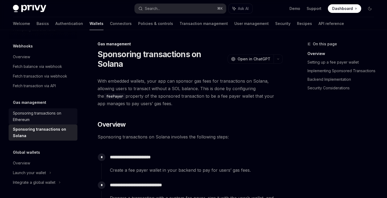
click at [64, 114] on div "Sponsoring transactions on Ethereum" at bounding box center [43, 116] width 61 height 13
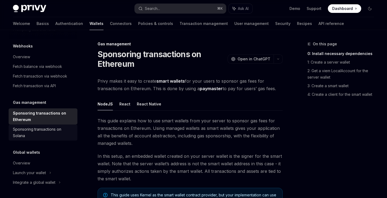
click at [59, 132] on div "Sponsoring transactions on Solana" at bounding box center [43, 132] width 61 height 13
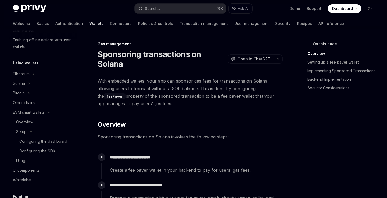
scroll to position [128, 0]
click at [57, 141] on div "Configuring the dashboard" at bounding box center [43, 140] width 48 height 6
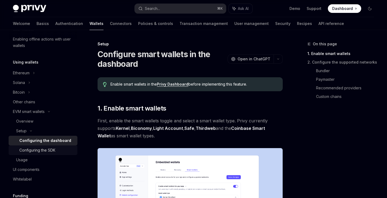
click at [56, 149] on div "Configuring the SDK" at bounding box center [46, 150] width 55 height 6
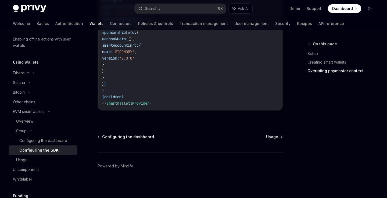
scroll to position [510, 0]
click at [64, 143] on div "Configuring the dashboard" at bounding box center [43, 140] width 48 height 6
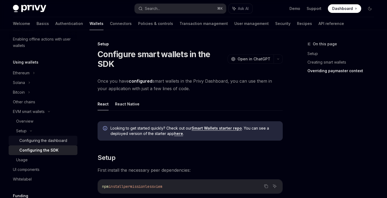
type textarea "*"
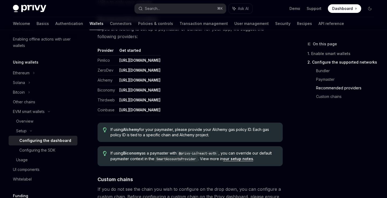
scroll to position [630, 0]
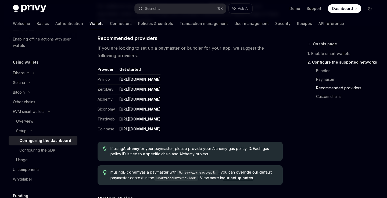
click at [140, 79] on link "[URL][DOMAIN_NAME]" at bounding box center [139, 79] width 41 height 5
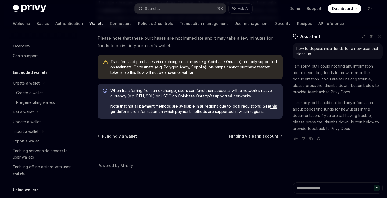
scroll to position [424, 0]
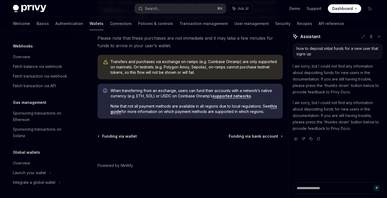
click at [89, 24] on link "Wallets" at bounding box center [96, 23] width 14 height 13
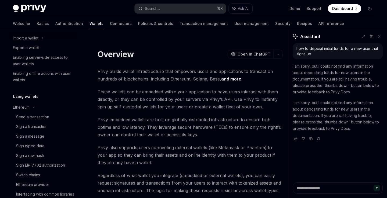
scroll to position [96, 0]
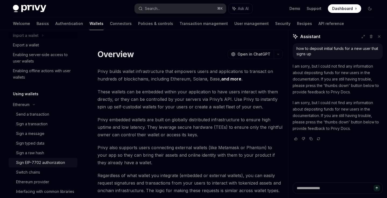
click at [52, 161] on div "Sign EIP-7702 authorization" at bounding box center [40, 162] width 49 height 6
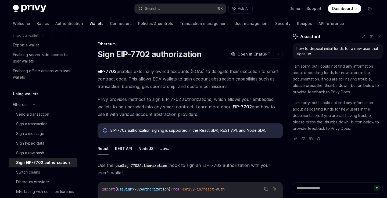
click at [214, 106] on span "Privy provides methods to sign EIP-7702 authorizations, which allows your embed…" at bounding box center [189, 107] width 185 height 23
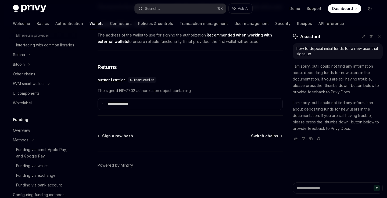
scroll to position [238, 0]
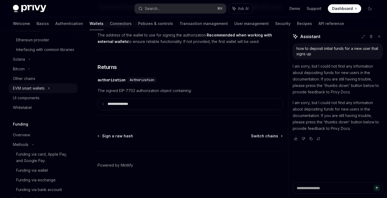
click at [43, 92] on div "EVM smart wallets" at bounding box center [29, 88] width 32 height 6
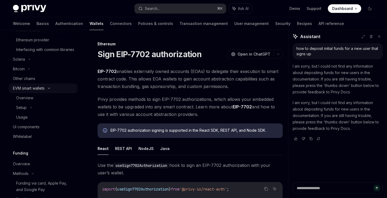
type textarea "*"
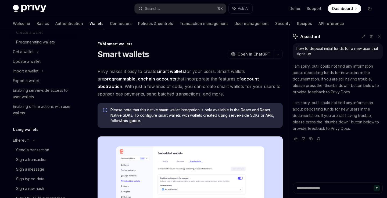
scroll to position [54, 0]
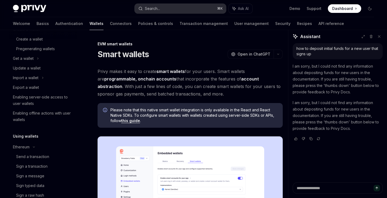
click at [200, 7] on button "Search... ⌘ K" at bounding box center [179, 9] width 91 height 10
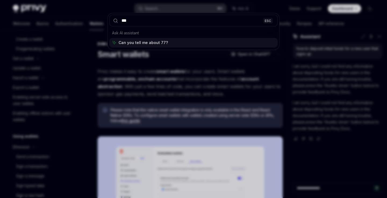
type input "****"
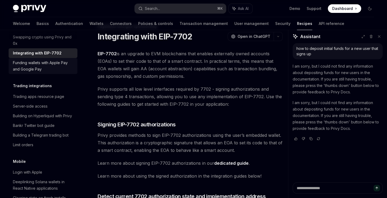
scroll to position [509, 0]
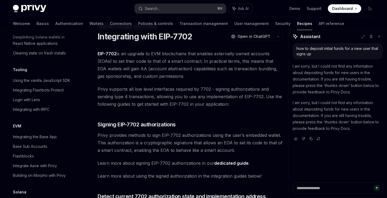
scroll to position [652, 0]
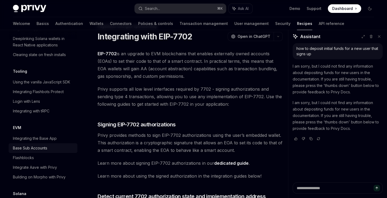
click at [63, 145] on div "Base Sub Accounts" at bounding box center [43, 148] width 61 height 6
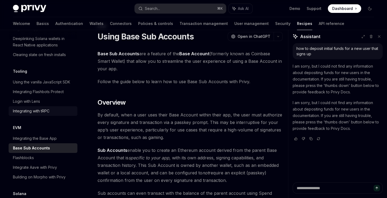
click at [65, 106] on link "Integrating with tRPC" at bounding box center [43, 111] width 69 height 10
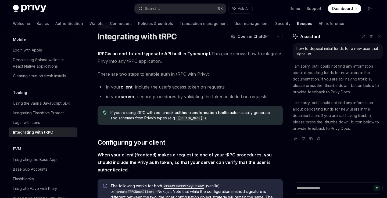
scroll to position [631, 0]
click at [66, 73] on div "Clearing state on fresh installs" at bounding box center [39, 76] width 53 height 6
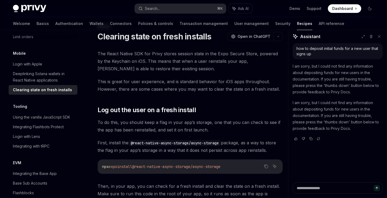
scroll to position [616, 0]
click at [66, 72] on div "Deeplinking Solana wallets in React Native applications" at bounding box center [43, 78] width 61 height 13
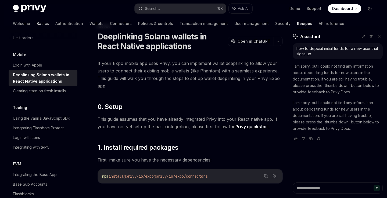
click at [37, 22] on link "Basics" at bounding box center [43, 23] width 12 height 13
type textarea "*"
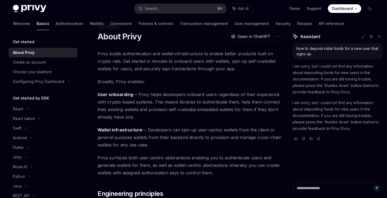
scroll to position [88, 0]
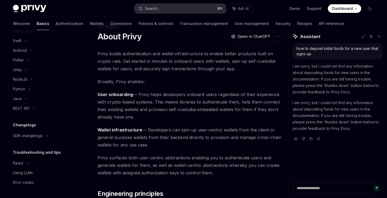
click at [162, 6] on button "Search... ⌘ K" at bounding box center [179, 9] width 91 height 10
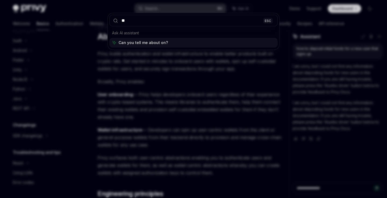
type input "***"
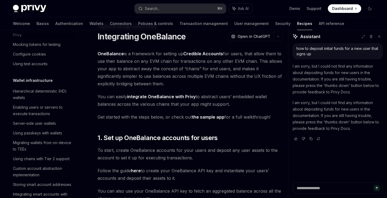
scroll to position [416, 0]
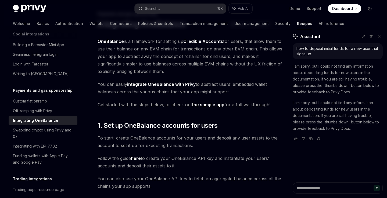
click at [175, 62] on span "OneBalance is a framework for setting up Credible Accounts for users, that allo…" at bounding box center [189, 57] width 185 height 38
click at [194, 42] on link "Credible Accounts" at bounding box center [203, 42] width 40 height 6
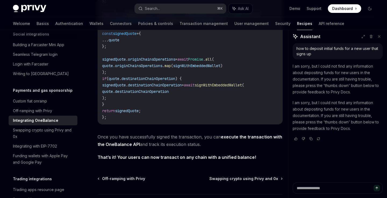
scroll to position [530, 0]
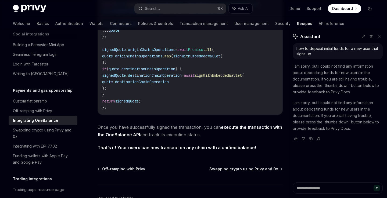
click at [264, 148] on span "That’s it! Your users can now transact on any chain with a unified balance!" at bounding box center [189, 148] width 185 height 8
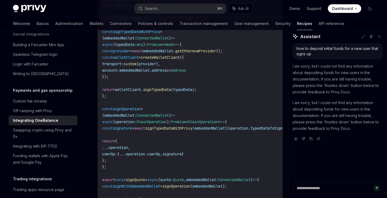
scroll to position [0, 0]
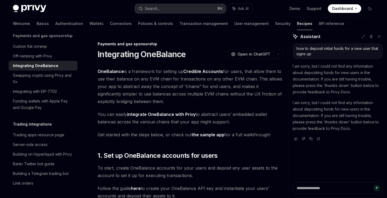
scroll to position [458, 0]
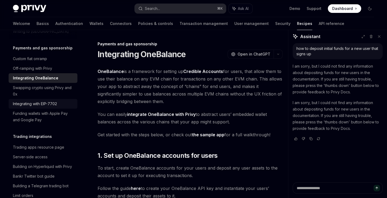
click at [54, 101] on div "Integrating with EIP-7702" at bounding box center [35, 104] width 44 height 6
type textarea "*"
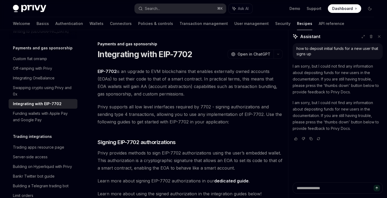
click at [195, 84] on span "EIP-7702 is an upgrade to EVM blockchains that enables externally owned account…" at bounding box center [189, 83] width 185 height 30
click at [202, 93] on span "EIP-7702 is an upgrade to EVM blockchains that enables externally owned account…" at bounding box center [189, 83] width 185 height 30
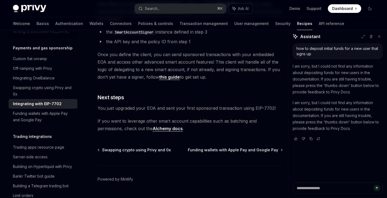
scroll to position [1258, 0]
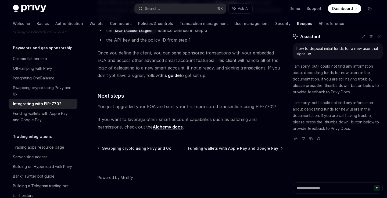
click at [198, 131] on span "If you want to leverage other smart account capabilities such as batching and p…" at bounding box center [189, 123] width 185 height 15
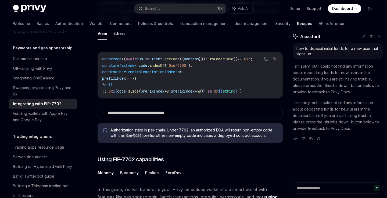
scroll to position [259, 0]
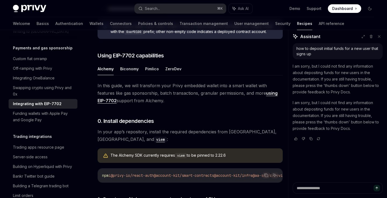
scroll to position [366, 0]
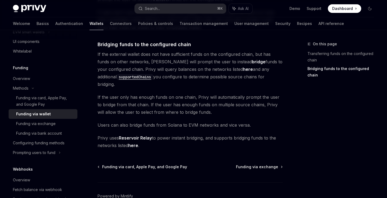
scroll to position [311, 0]
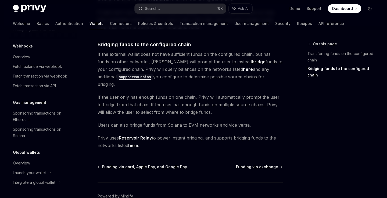
click at [166, 121] on span "Users can also bridge funds from Solana to EVM networks and vice versa." at bounding box center [189, 125] width 185 height 8
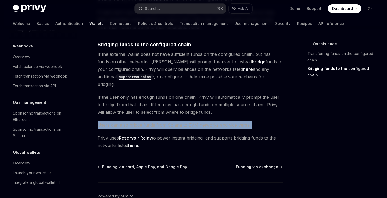
click at [166, 121] on span "Users can also bridge funds from Solana to EVM networks and vice versa." at bounding box center [189, 125] width 185 height 8
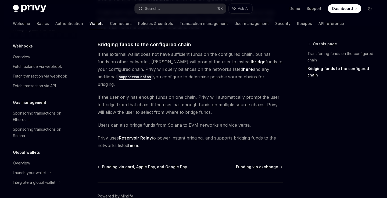
click at [166, 101] on span "If the user only has enough funds on one chain, Privy will automatically prompt…" at bounding box center [189, 104] width 185 height 23
click at [238, 134] on span "Privy uses Reservoir Relay to power instant bridging, and supports bridging fun…" at bounding box center [189, 141] width 185 height 15
drag, startPoint x: 234, startPoint y: 130, endPoint x: 260, endPoint y: 131, distance: 26.1
click at [260, 134] on span "Privy uses Reservoir Relay to power instant bridging, and supports bridging fun…" at bounding box center [189, 141] width 185 height 15
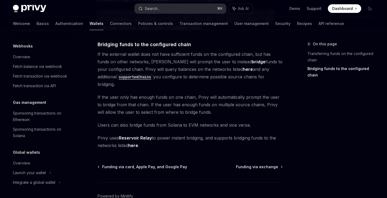
click at [167, 11] on button "Search... ⌘ K" at bounding box center [179, 9] width 91 height 10
click at [167, 12] on button "Search... ⌘ K" at bounding box center [179, 9] width 91 height 10
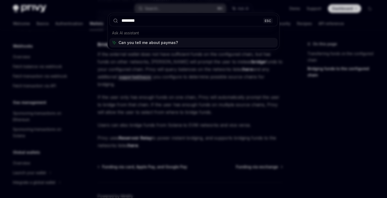
type input "*********"
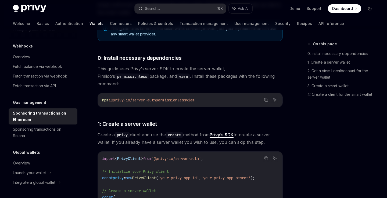
scroll to position [30, 0]
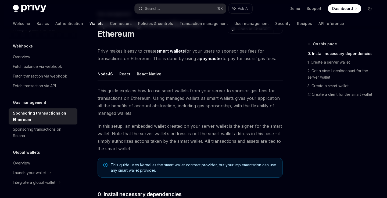
click at [187, 97] on span "This guide explains how to use smart wallets from your server to sponsor gas fe…" at bounding box center [189, 102] width 185 height 30
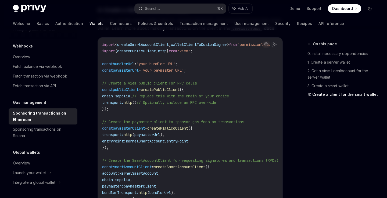
scroll to position [631, 0]
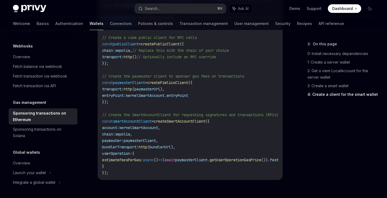
scroll to position [678, 0]
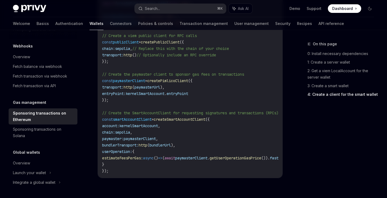
click at [297, 153] on div "On this page 0: Install necessary dependencies 1: Create a server wallet 2: Get…" at bounding box center [337, 119] width 82 height 157
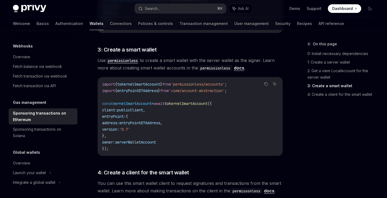
scroll to position [468, 0]
click at [54, 120] on div "Sponsoring transactions on Ethereum" at bounding box center [43, 116] width 61 height 13
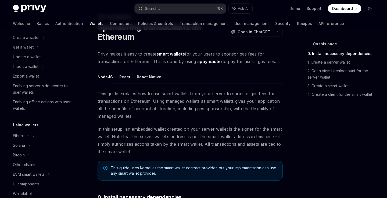
scroll to position [46, 0]
click at [37, 177] on div "EVM smart wallets" at bounding box center [29, 174] width 32 height 6
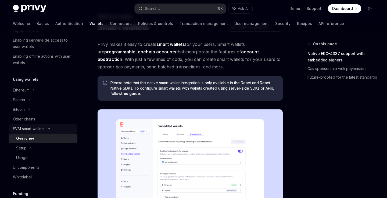
scroll to position [92, 0]
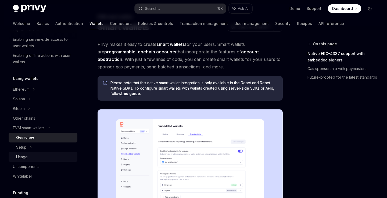
click at [33, 157] on div "Usage" at bounding box center [45, 157] width 58 height 6
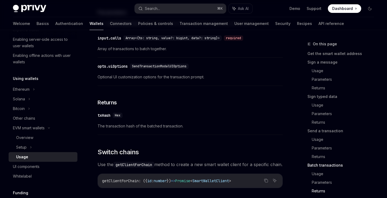
scroll to position [1721, 0]
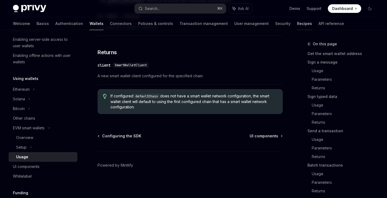
click at [297, 24] on link "Recipes" at bounding box center [304, 23] width 15 height 13
type textarea "*"
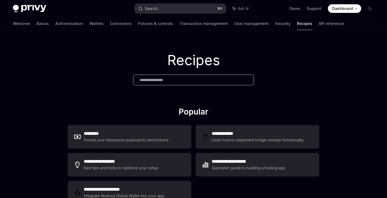
click at [154, 10] on div "Search..." at bounding box center [152, 8] width 15 height 6
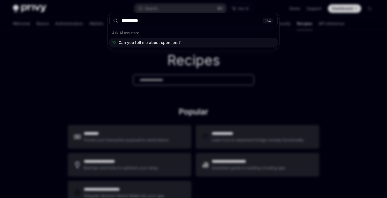
type input "**********"
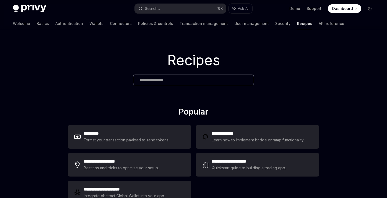
type textarea "*"
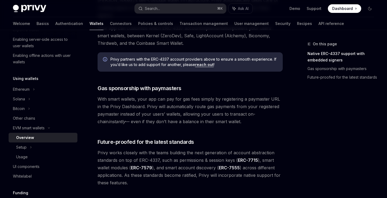
scroll to position [390, 0]
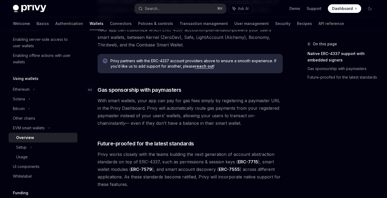
click at [128, 86] on span "Gas sponsorship with paymasters" at bounding box center [139, 90] width 84 height 8
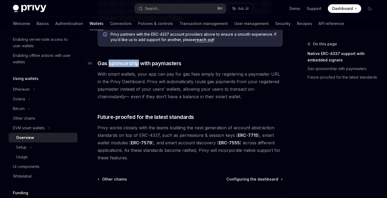
scroll to position [422, 0]
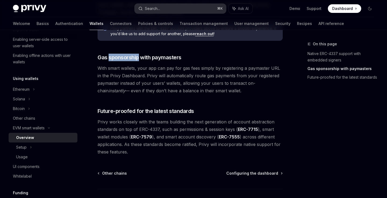
click at [169, 12] on button "Search... ⌘ K" at bounding box center [179, 9] width 91 height 10
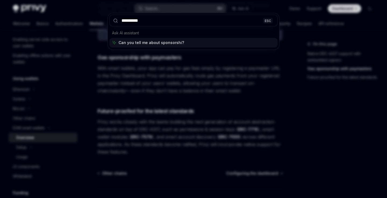
type input "**********"
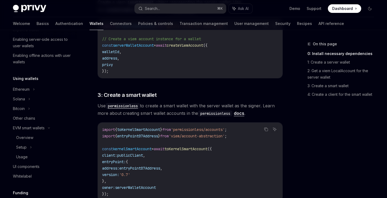
scroll to position [30, 0]
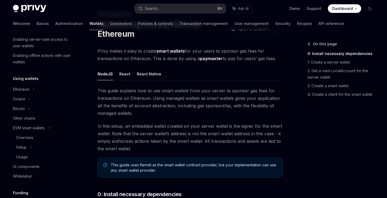
type textarea "*"
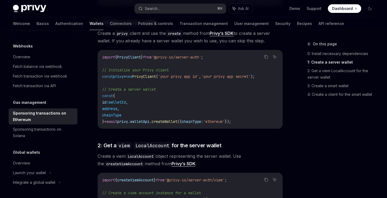
scroll to position [279, 0]
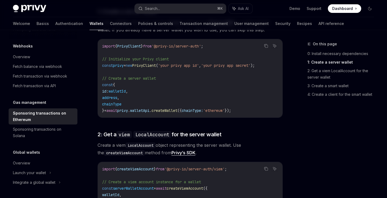
click at [156, 63] on span "PrivyClient" at bounding box center [144, 65] width 24 height 5
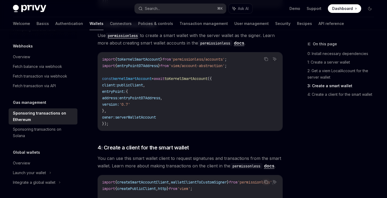
scroll to position [525, 0]
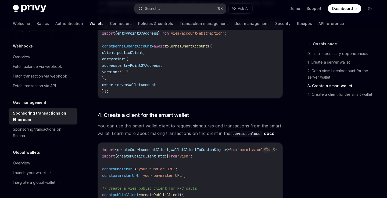
click at [152, 9] on div "Search..." at bounding box center [152, 8] width 15 height 6
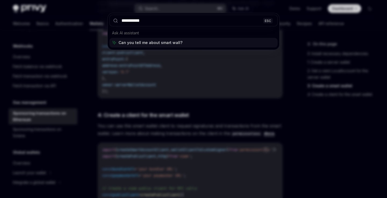
type input "**********"
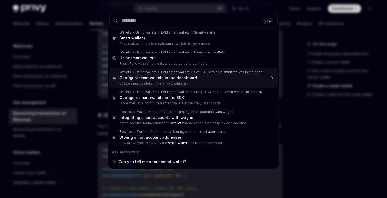
type textarea "*"
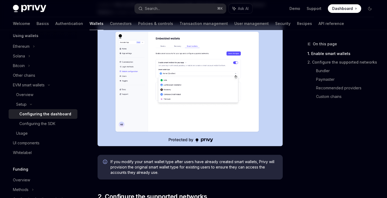
scroll to position [141, 0]
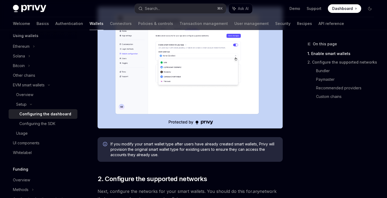
click at [247, 85] on img at bounding box center [189, 68] width 185 height 122
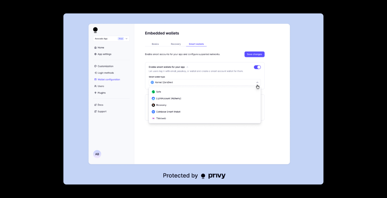
click at [331, 127] on div at bounding box center [193, 99] width 387 height 198
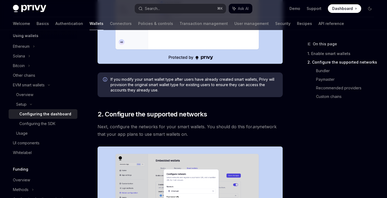
scroll to position [272, 0]
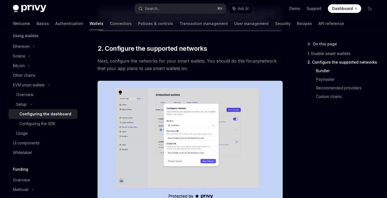
click at [263, 144] on img at bounding box center [189, 142] width 185 height 122
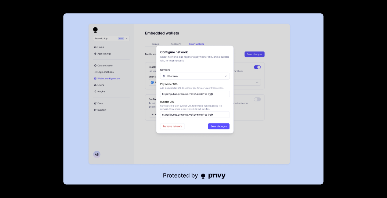
click at [329, 122] on div at bounding box center [193, 99] width 387 height 198
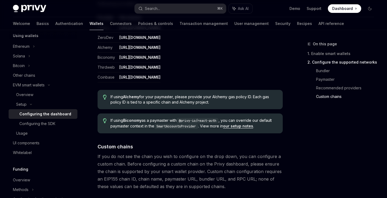
scroll to position [726, 0]
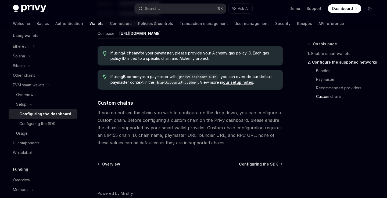
drag, startPoint x: 218, startPoint y: 143, endPoint x: 98, endPoint y: 114, distance: 123.2
click at [98, 114] on span "If you do not see the chain you wish to configure on the drop down, you can con…" at bounding box center [189, 128] width 185 height 38
drag, startPoint x: 98, startPoint y: 114, endPoint x: 208, endPoint y: 141, distance: 113.5
click at [208, 141] on span "If you do not see the chain you wish to configure on the drop down, you can con…" at bounding box center [189, 128] width 185 height 38
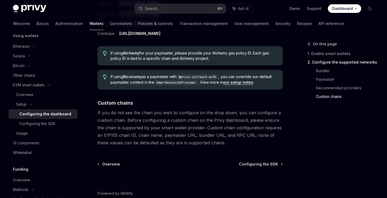
click at [208, 141] on span "If you do not see the chain you wish to configure on the drop down, you can con…" at bounding box center [189, 128] width 185 height 38
drag, startPoint x: 208, startPoint y: 142, endPoint x: 99, endPoint y: 113, distance: 112.5
click at [99, 113] on span "If you do not see the chain you wish to configure on the drop down, you can con…" at bounding box center [189, 128] width 185 height 38
drag, startPoint x: 99, startPoint y: 113, endPoint x: 208, endPoint y: 142, distance: 113.1
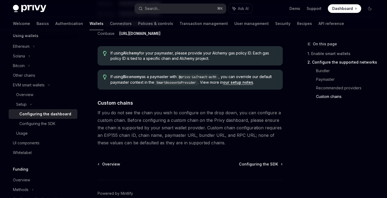
click at [208, 142] on span "If you do not see the chain you wish to configure on the drop down, you can con…" at bounding box center [189, 128] width 185 height 38
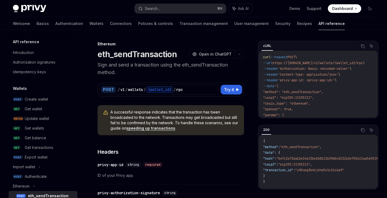
scroll to position [131, 0]
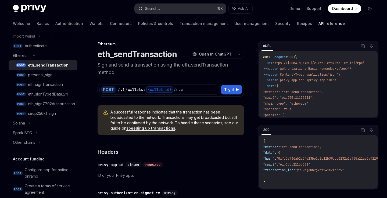
click at [149, 7] on div "Search..." at bounding box center [152, 8] width 15 height 6
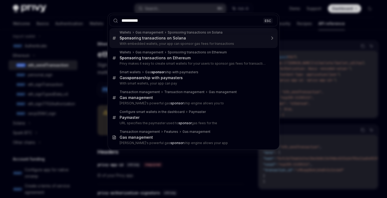
type input "**********"
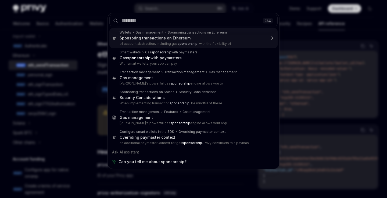
type textarea "*"
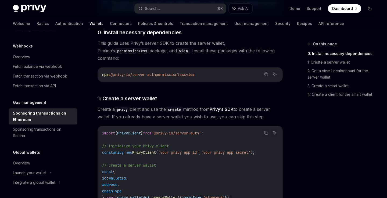
scroll to position [203, 0]
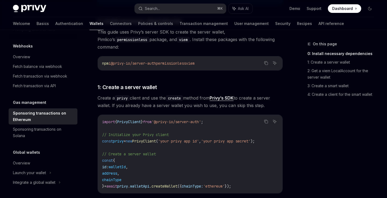
click at [320, 142] on div "On this page 0: Install necessary dependencies 1: Create a server wallet 2: Get…" at bounding box center [337, 119] width 82 height 157
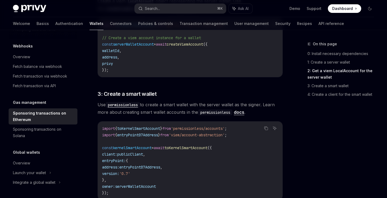
scroll to position [419, 0]
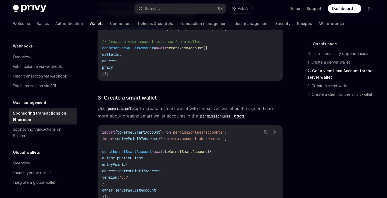
click at [180, 108] on span "Use permissionless to create a smart wallet with the server wallet as the signe…" at bounding box center [189, 112] width 185 height 15
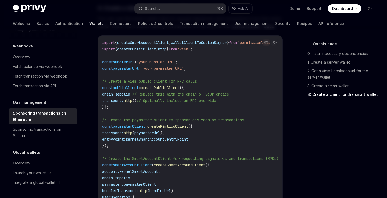
scroll to position [632, 0]
click at [133, 59] on span "bundlerUrl" at bounding box center [123, 61] width 21 height 5
click at [132, 66] on span "paymasterUrl" at bounding box center [126, 68] width 26 height 5
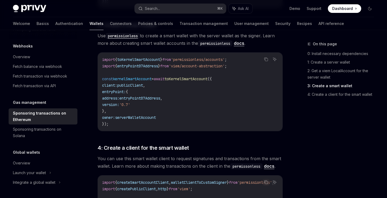
scroll to position [493, 0]
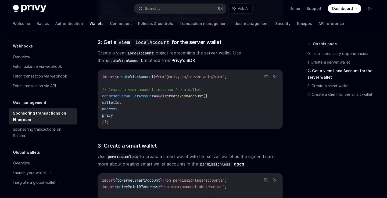
scroll to position [374, 0]
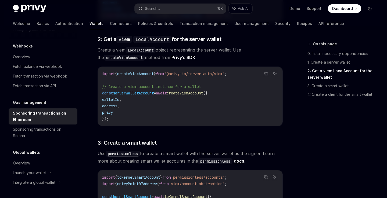
click at [298, 121] on div "On this page 0: Install necessary dependencies 1: Create a server wallet 2: Get…" at bounding box center [337, 119] width 82 height 157
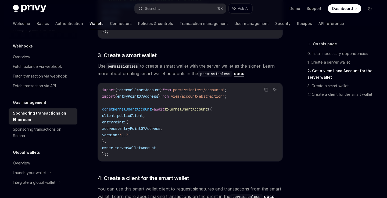
scroll to position [463, 0]
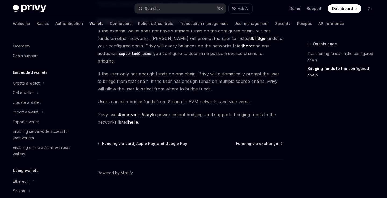
scroll to position [188, 0]
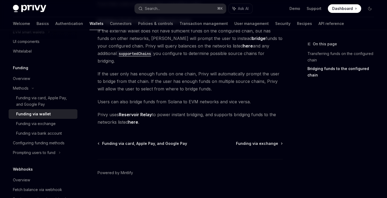
click at [276, 111] on span "Privy uses Reservoir Relay to power instant bridging, and supports bridging fun…" at bounding box center [189, 118] width 185 height 15
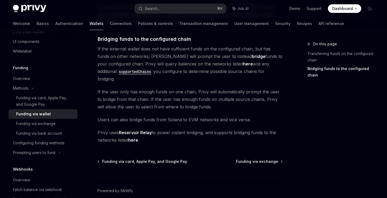
scroll to position [173, 0]
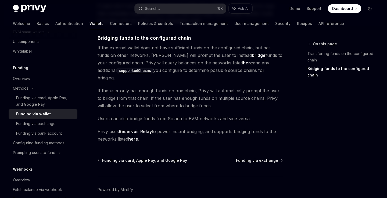
click at [145, 129] on link "Reservoir Relay" at bounding box center [135, 132] width 33 height 6
click at [221, 128] on span "Privy uses Reservoir Relay to power instant bridging, and supports bridging fun…" at bounding box center [189, 135] width 185 height 15
drag, startPoint x: 167, startPoint y: 90, endPoint x: 196, endPoint y: 90, distance: 28.5
click at [195, 90] on span "If the user only has enough funds on one chain, Privy will automatically prompt…" at bounding box center [189, 98] width 185 height 23
click at [196, 90] on span "If the user only has enough funds on one chain, Privy will automatically prompt…" at bounding box center [189, 98] width 185 height 23
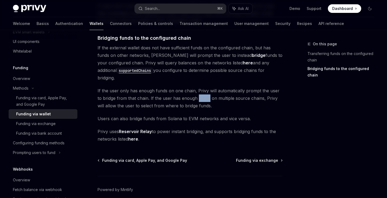
click at [196, 90] on span "If the user only has enough funds on one chain, Privy will automatically prompt…" at bounding box center [189, 98] width 185 height 23
click at [239, 115] on span "Users can also bridge funds from Solana to EVM networks and vice versa." at bounding box center [189, 119] width 185 height 8
click at [137, 136] on link "here" at bounding box center [133, 139] width 10 height 6
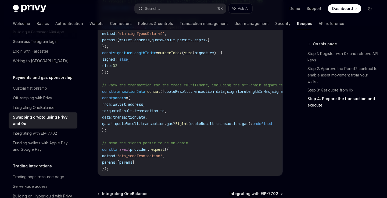
scroll to position [662, 0]
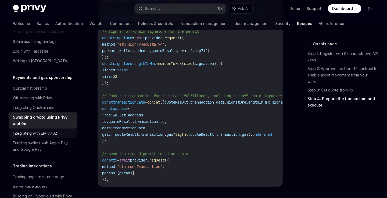
click at [56, 130] on div "Integrating with EIP-7702" at bounding box center [35, 133] width 44 height 6
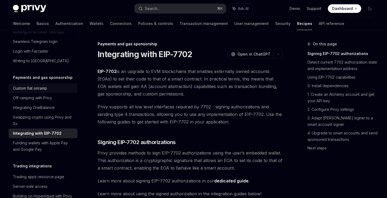
click at [53, 85] on div "Custom fiat onramp" at bounding box center [43, 88] width 61 height 6
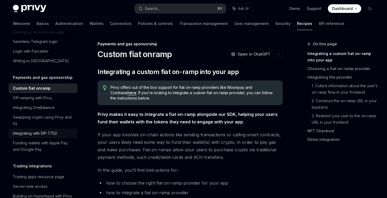
click at [57, 131] on link "Integrating with EIP-7702" at bounding box center [43, 134] width 69 height 10
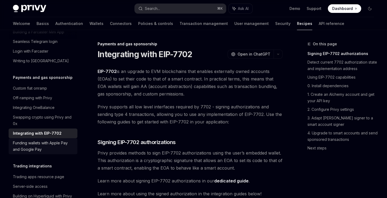
click at [56, 140] on div "Funding wallets with Apple Pay and Google Pay" at bounding box center [43, 146] width 61 height 13
type textarea "*"
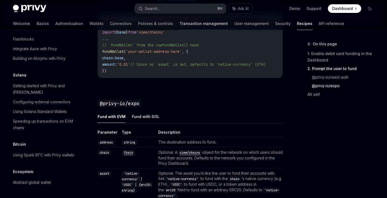
scroll to position [524, 0]
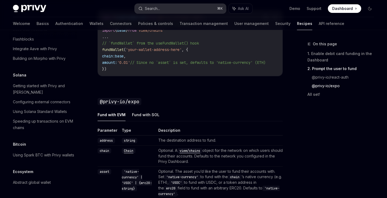
click at [172, 6] on button "Search... ⌘ K" at bounding box center [179, 9] width 91 height 10
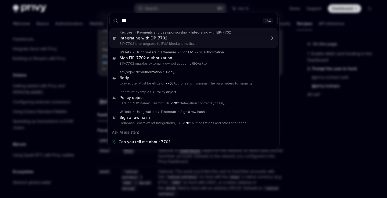
type input "****"
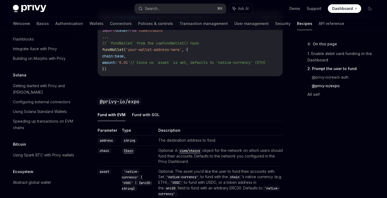
type textarea "*"
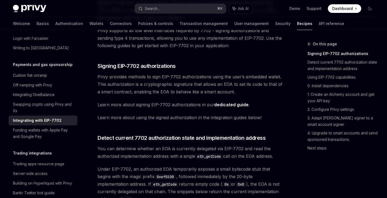
scroll to position [83, 0]
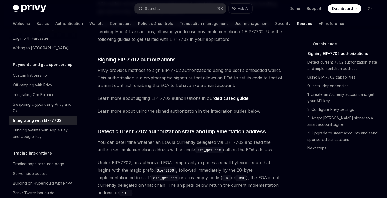
click at [200, 149] on code "eth_getCode" at bounding box center [209, 150] width 28 height 6
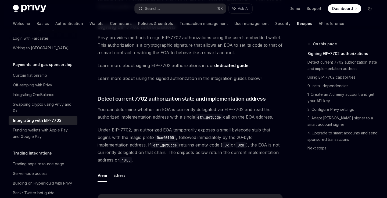
scroll to position [116, 0]
click at [198, 154] on span "Under EIP-7702, an authorized EOA temporarily exposes a small bytecode stub tha…" at bounding box center [189, 145] width 185 height 38
click at [197, 156] on span "Under EIP-7702, an authorized EOA temporarily exposes a small bytecode stub tha…" at bounding box center [189, 145] width 185 height 38
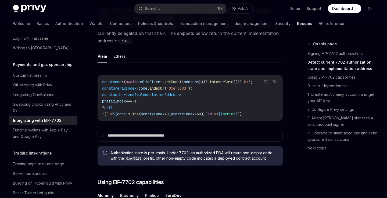
scroll to position [274, 0]
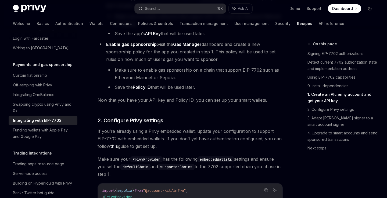
scroll to position [574, 0]
click at [179, 47] on link "Gas Manager" at bounding box center [187, 44] width 28 height 6
click at [240, 100] on span "Now that you have your API key and Policy ID, you can set up your smart wallets." at bounding box center [189, 100] width 185 height 8
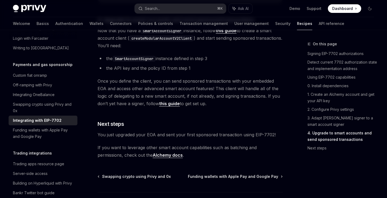
scroll to position [1216, 0]
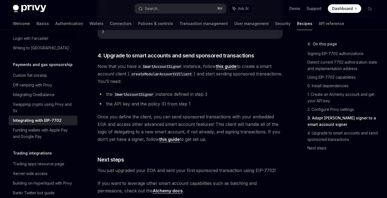
scroll to position [1194, 0]
click at [183, 8] on button "Search... ⌘ K" at bounding box center [179, 9] width 91 height 10
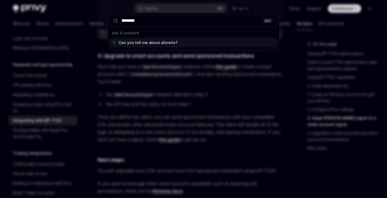
type input "*********"
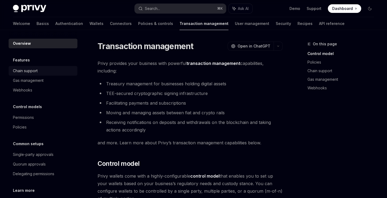
click at [47, 74] on link "Chain support" at bounding box center [43, 71] width 69 height 10
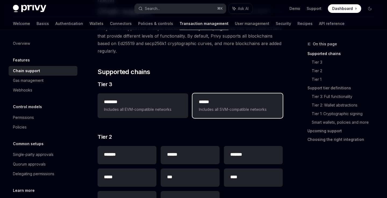
scroll to position [52, 0]
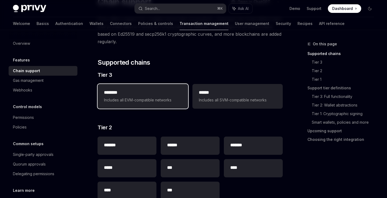
click at [159, 101] on span "Includes all EVM-compatible networks" at bounding box center [142, 100] width 77 height 6
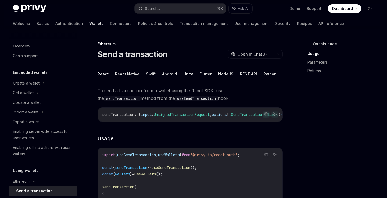
click at [175, 101] on code "useSendTransaction" at bounding box center [196, 99] width 43 height 6
click at [46, 82] on div "Create a wallet" at bounding box center [43, 83] width 69 height 10
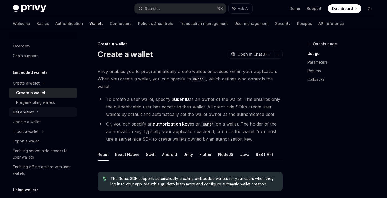
click at [41, 112] on div "Get a wallet" at bounding box center [43, 112] width 69 height 10
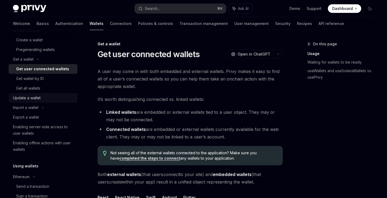
scroll to position [60, 0]
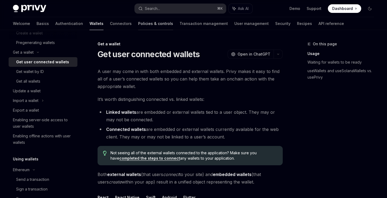
click at [138, 29] on link "Policies & controls" at bounding box center [155, 23] width 35 height 13
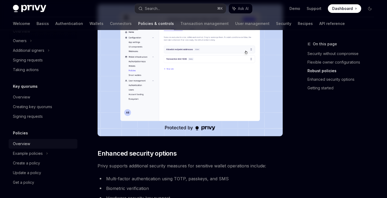
scroll to position [428, 0]
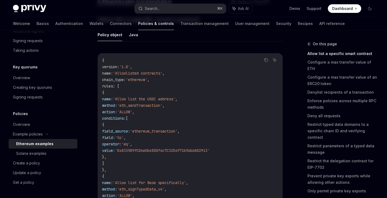
scroll to position [55, 0]
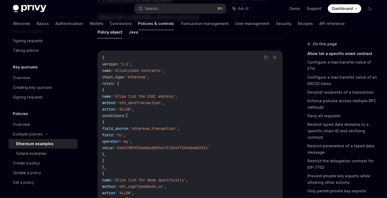
click at [160, 96] on span "'Allow list the USDC address'" at bounding box center [144, 96] width 62 height 5
click at [168, 96] on span "'Allow list the USDC address'" at bounding box center [144, 96] width 62 height 5
click at [162, 102] on span "'eth_sendTransaction'" at bounding box center [139, 102] width 45 height 5
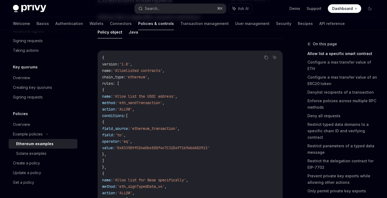
click at [170, 115] on code "{ version : '1.0' , name : 'Allowlisted contracts' , chain_type : 'ethereum' , …" at bounding box center [190, 160] width 176 height 213
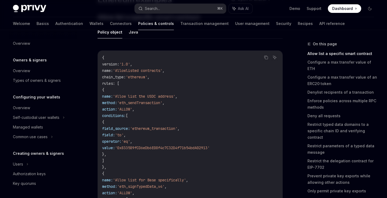
scroll to position [0, 0]
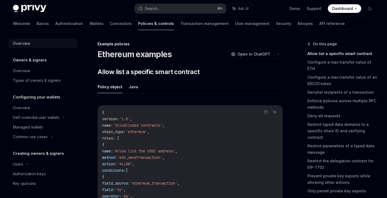
click at [27, 39] on link "Overview" at bounding box center [43, 44] width 69 height 10
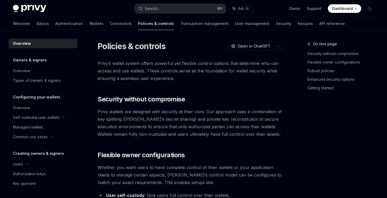
type textarea "*"
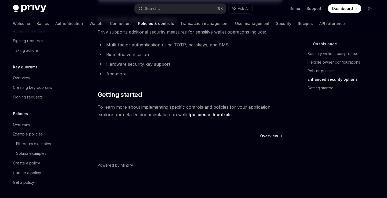
scroll to position [476, 0]
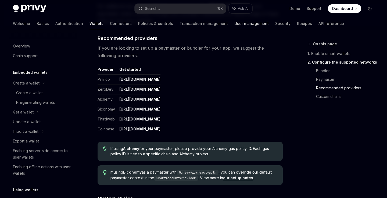
scroll to position [128, 0]
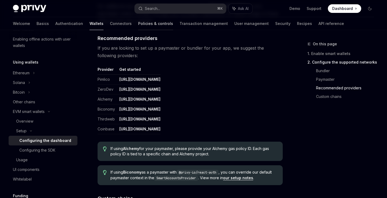
click at [138, 23] on link "Policies & controls" at bounding box center [155, 23] width 35 height 13
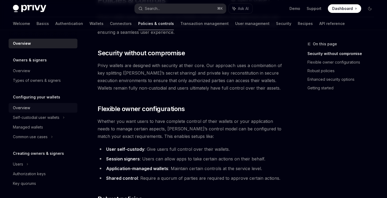
click at [54, 109] on div "Overview" at bounding box center [43, 108] width 61 height 6
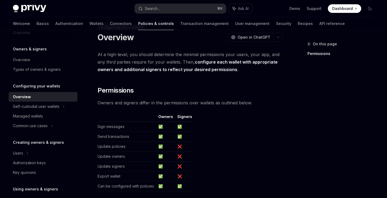
scroll to position [16, 0]
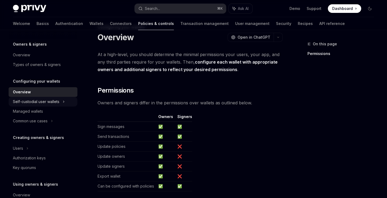
click at [62, 100] on div "Self-custodial user wallets" at bounding box center [43, 102] width 69 height 10
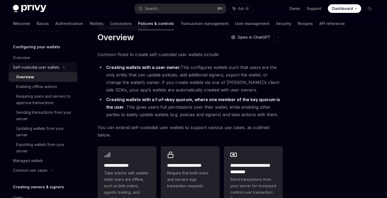
scroll to position [50, 0]
click at [61, 65] on div "Self-custodial user wallets" at bounding box center [43, 67] width 69 height 10
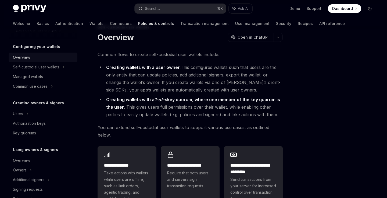
click at [60, 59] on div "Overview" at bounding box center [43, 57] width 61 height 6
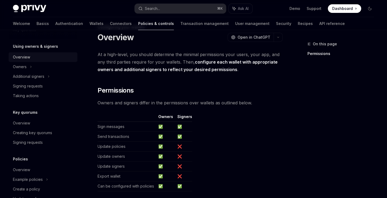
scroll to position [180, 0]
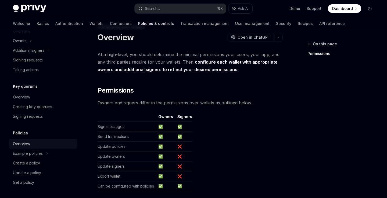
click at [32, 145] on div "Overview" at bounding box center [43, 144] width 61 height 6
type textarea "*"
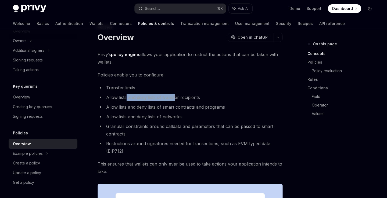
drag, startPoint x: 126, startPoint y: 99, endPoint x: 173, endPoint y: 100, distance: 47.0
click at [173, 100] on li "Allow lists and deny lists of transfer recipients" at bounding box center [189, 98] width 185 height 8
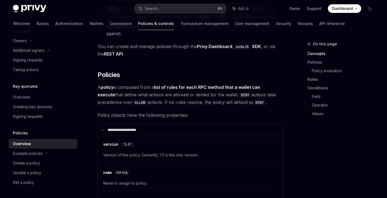
scroll to position [385, 0]
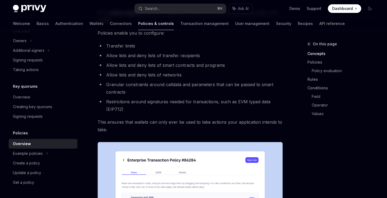
scroll to position [0, 0]
